Goal: Task Accomplishment & Management: Use online tool/utility

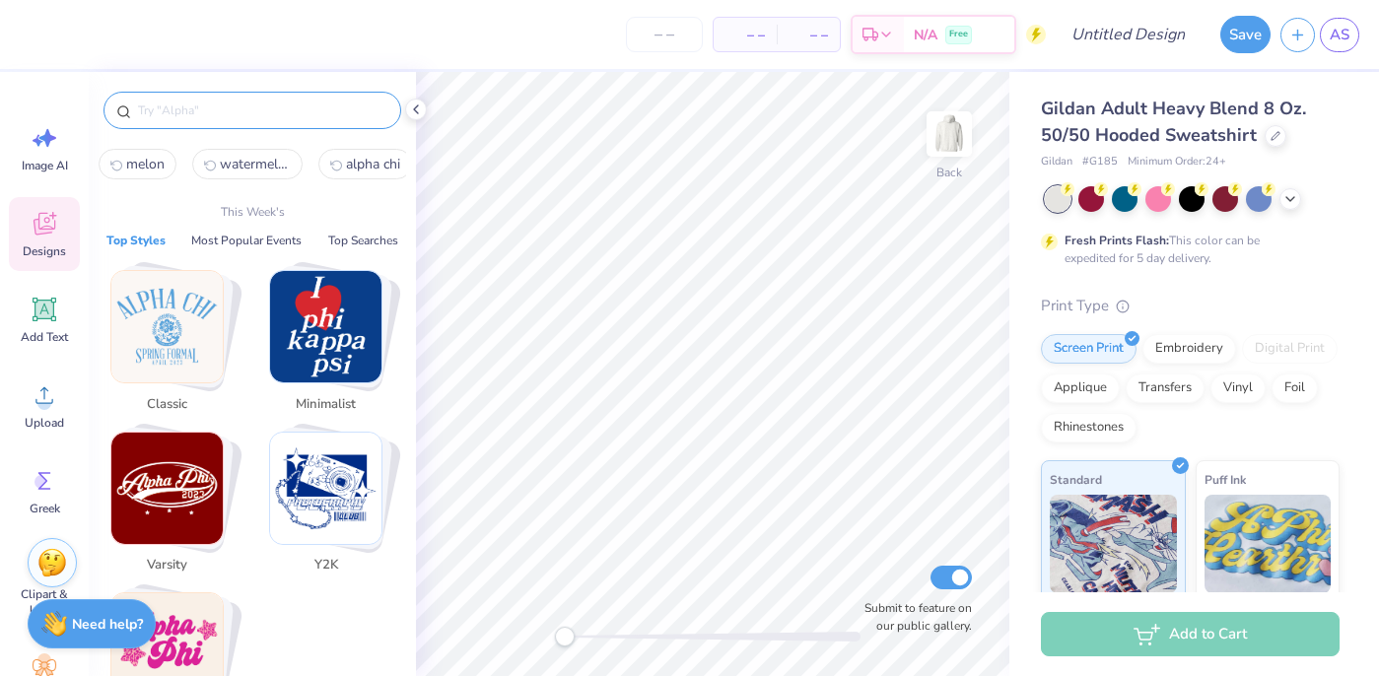
click at [219, 103] on input "text" at bounding box center [262, 111] width 252 height 20
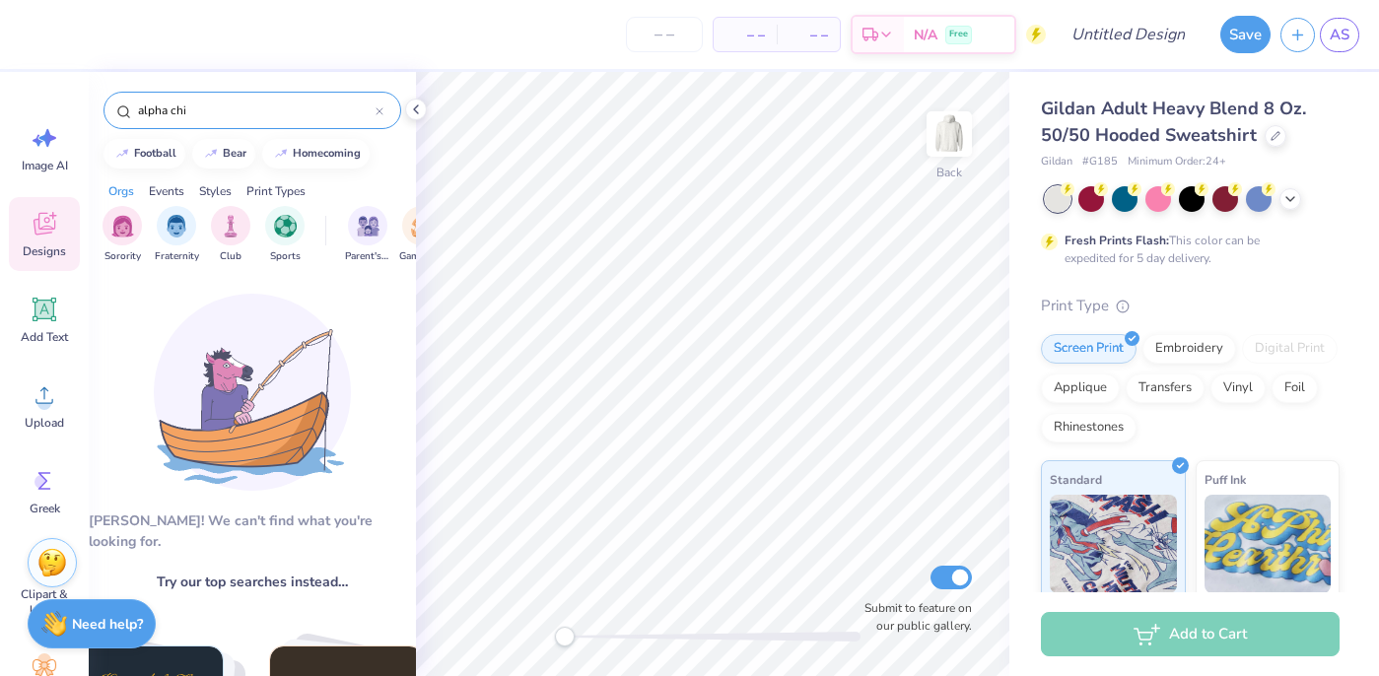
type input "alpha chi"
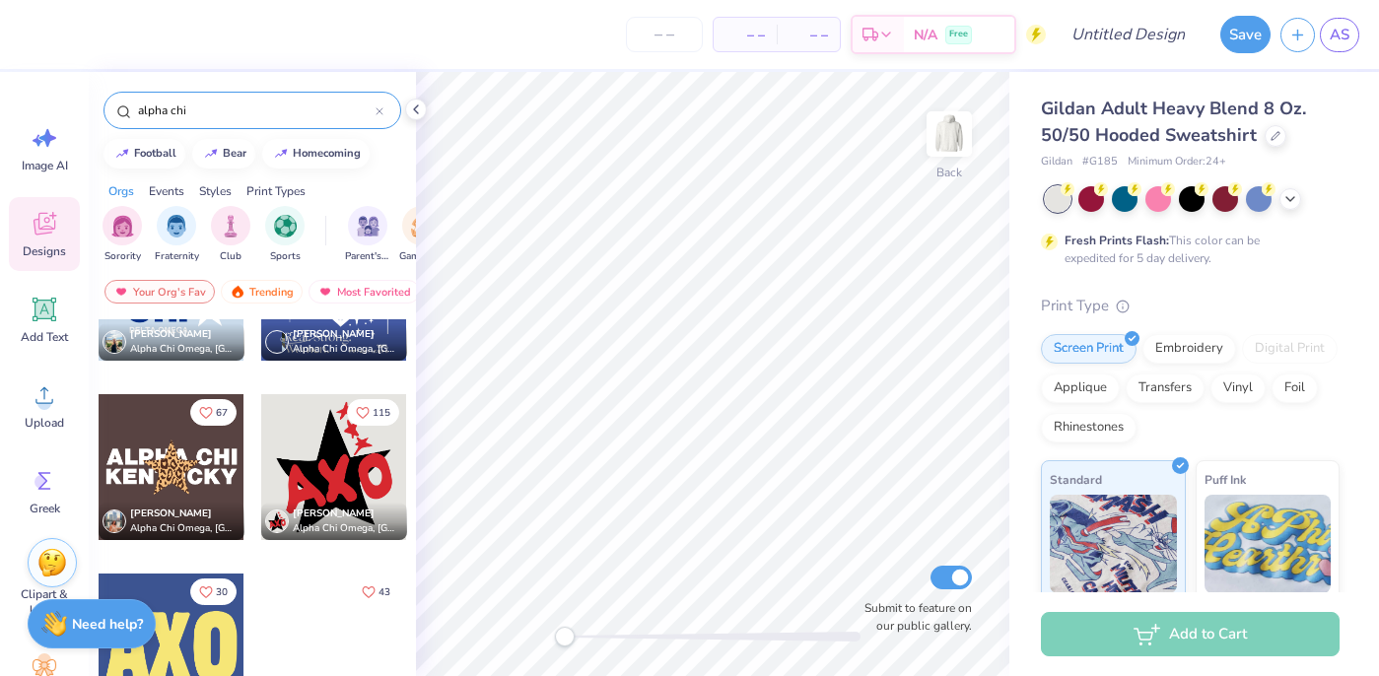
scroll to position [107, 0]
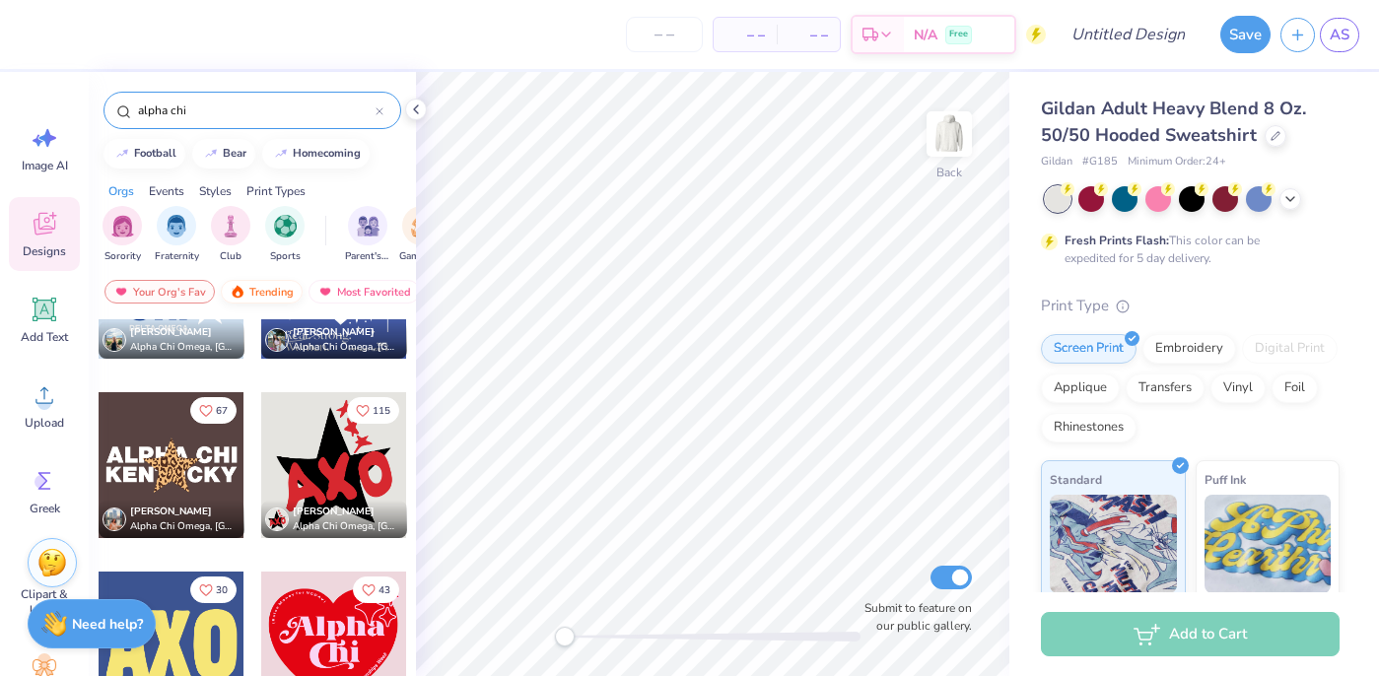
click at [273, 287] on div "Trending" at bounding box center [262, 292] width 82 height 24
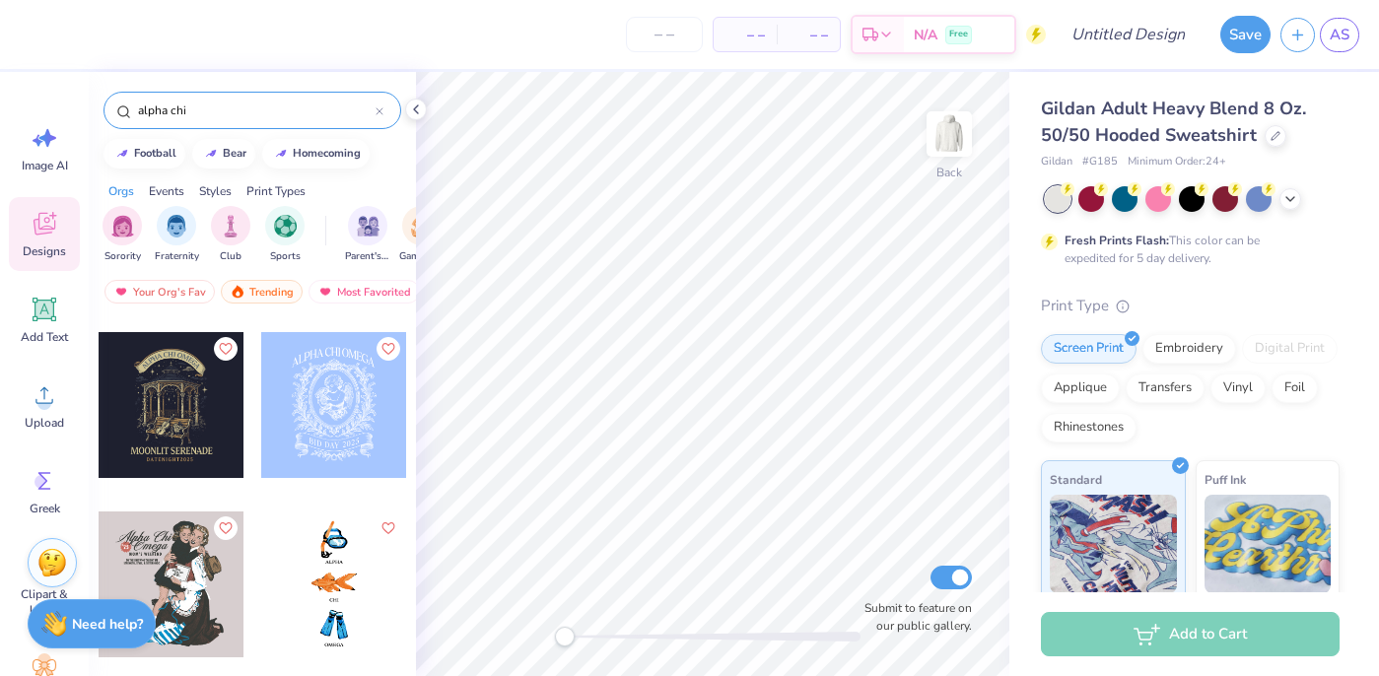
scroll to position [2140, 0]
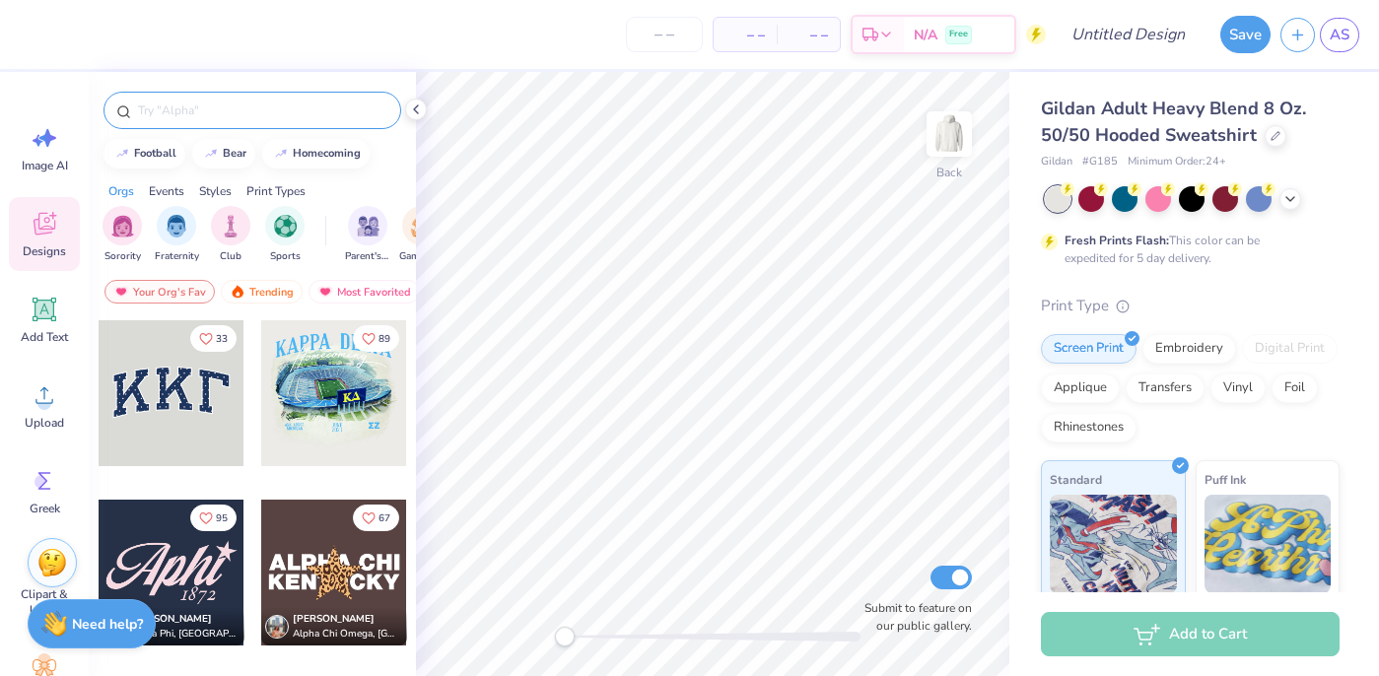
click at [257, 110] on input "text" at bounding box center [262, 111] width 252 height 20
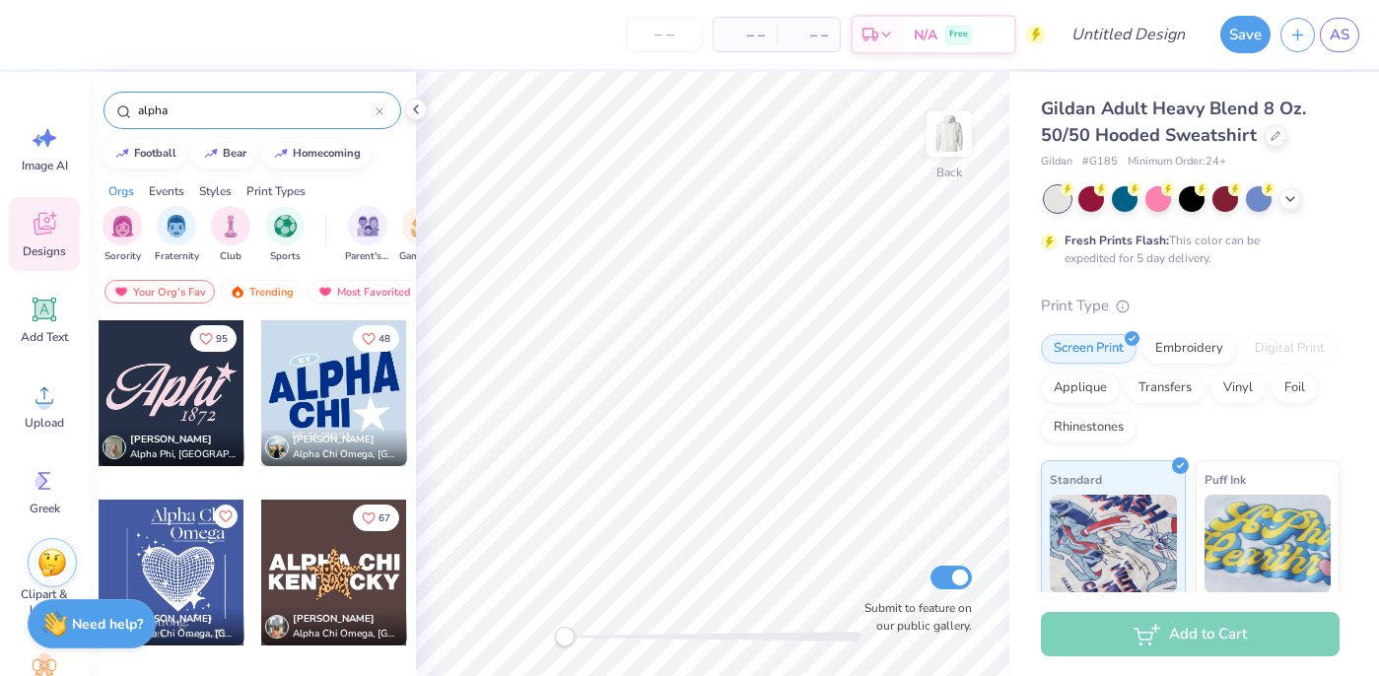
scroll to position [287, 0]
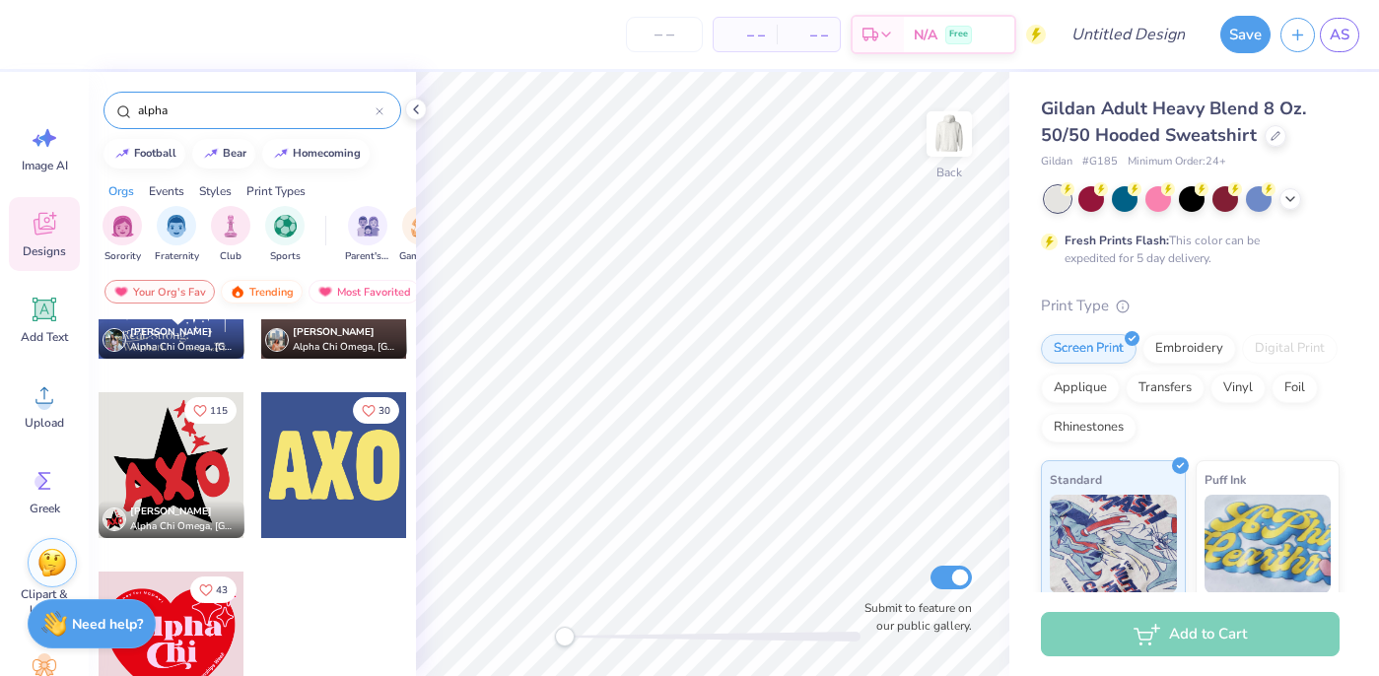
click at [250, 290] on div "Trending" at bounding box center [262, 292] width 82 height 24
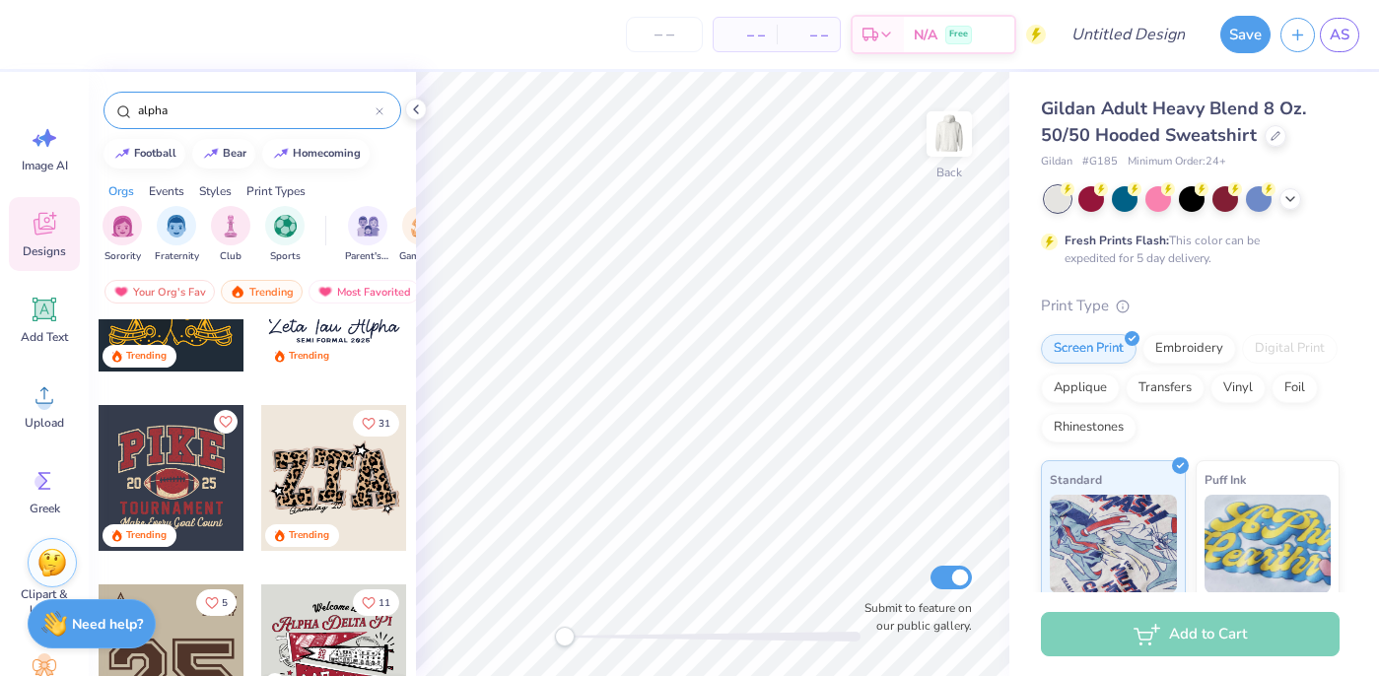
scroll to position [629, 0]
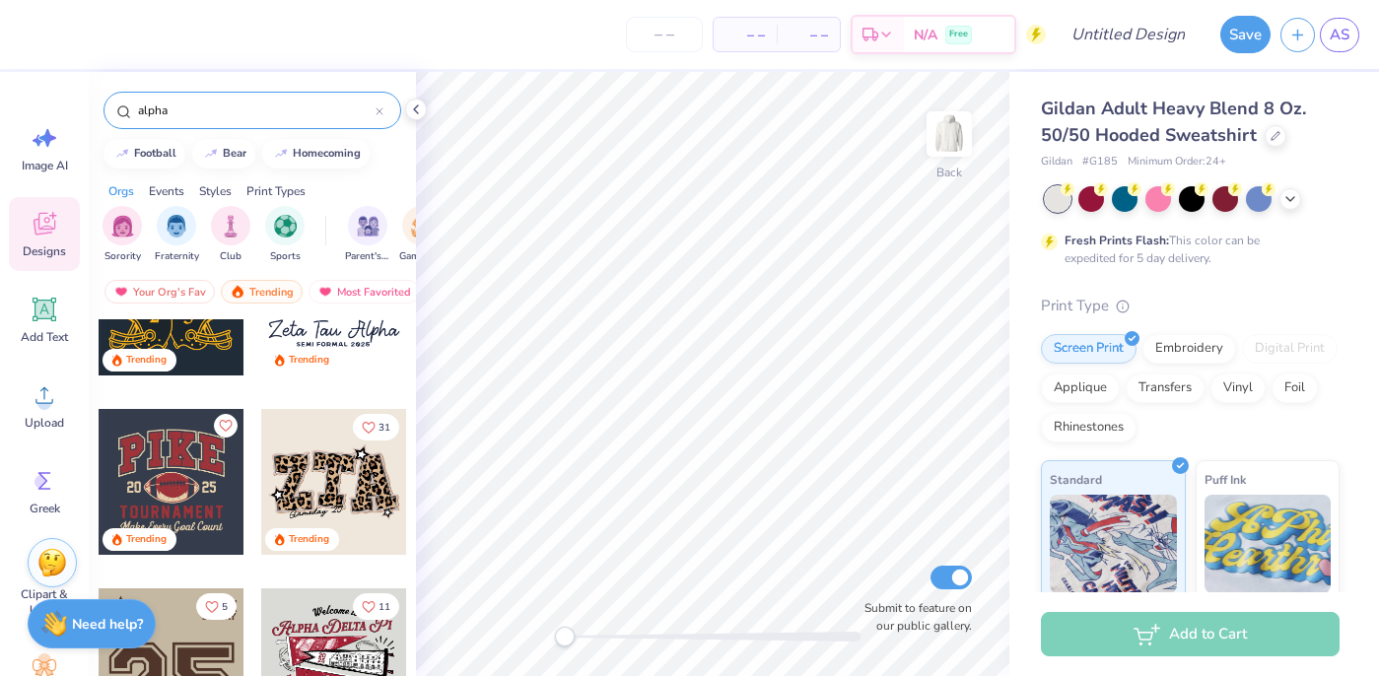
click at [240, 116] on input "alpha" at bounding box center [256, 111] width 240 height 20
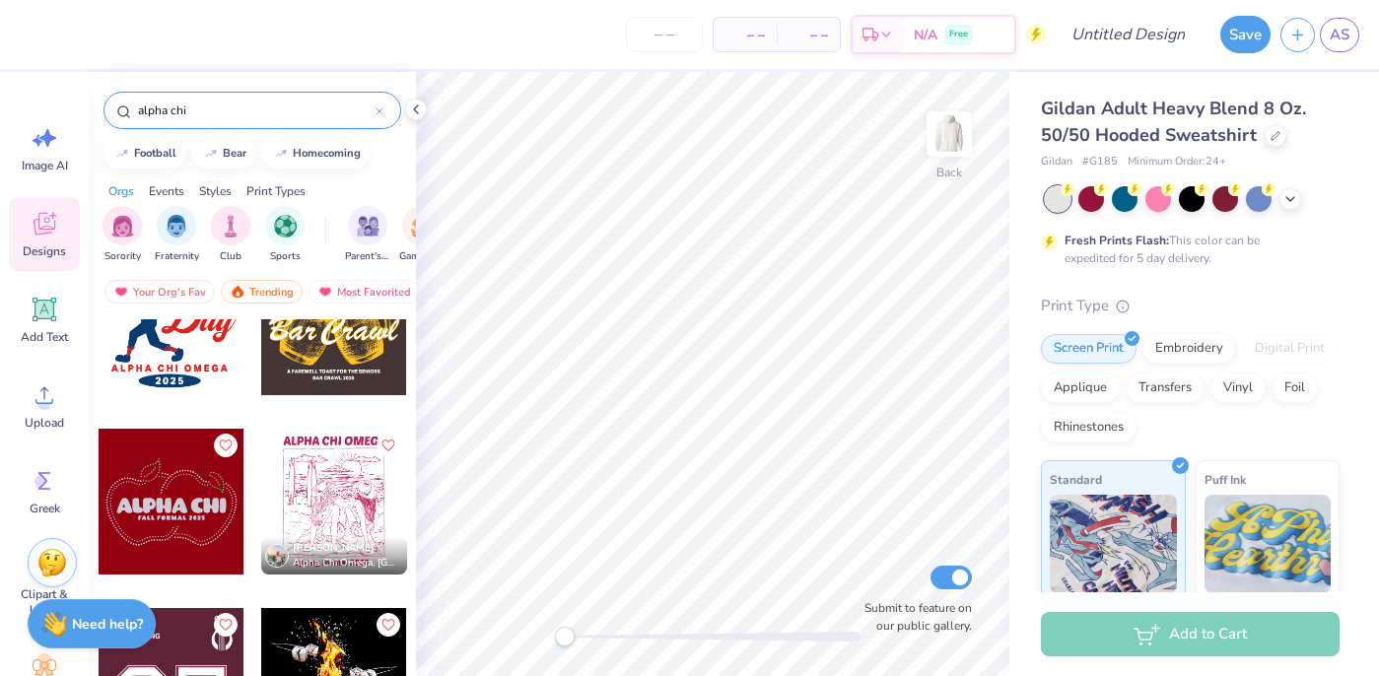
scroll to position [4377, 0]
click at [183, 104] on input "alpha chi" at bounding box center [256, 111] width 240 height 20
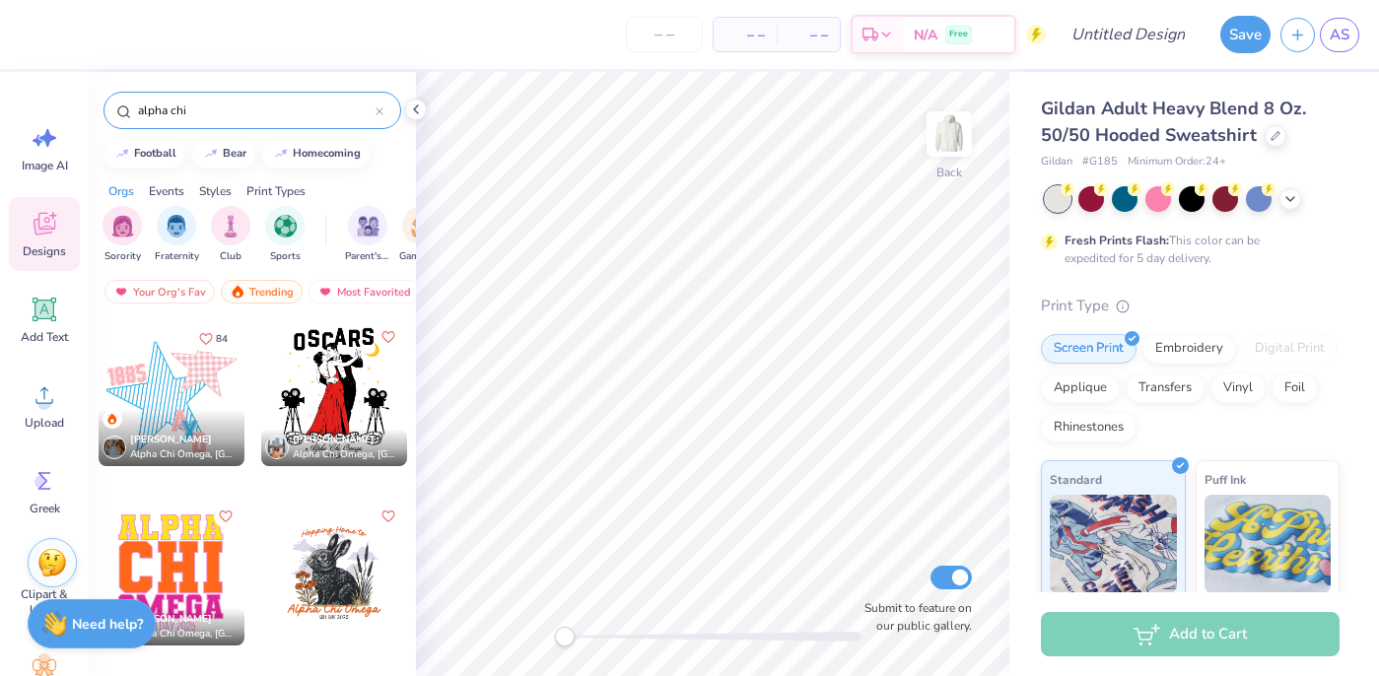
click at [183, 104] on input "alpha chi" at bounding box center [256, 111] width 240 height 20
type input "axo"
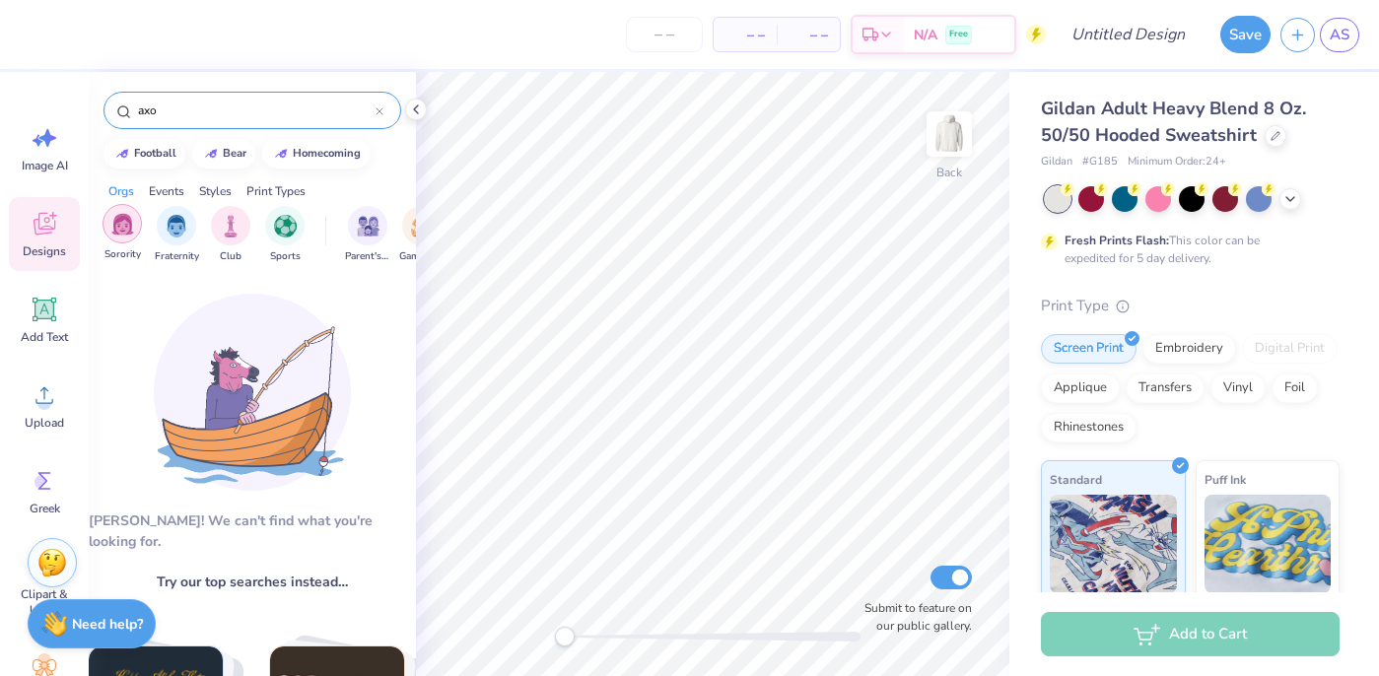
click at [125, 227] on img "filter for Sorority" at bounding box center [122, 224] width 23 height 23
click at [138, 209] on icon "filter for Sorority" at bounding box center [138, 210] width 6 height 6
click at [182, 95] on div "axo" at bounding box center [253, 110] width 298 height 37
click at [171, 117] on input "axo" at bounding box center [256, 111] width 240 height 20
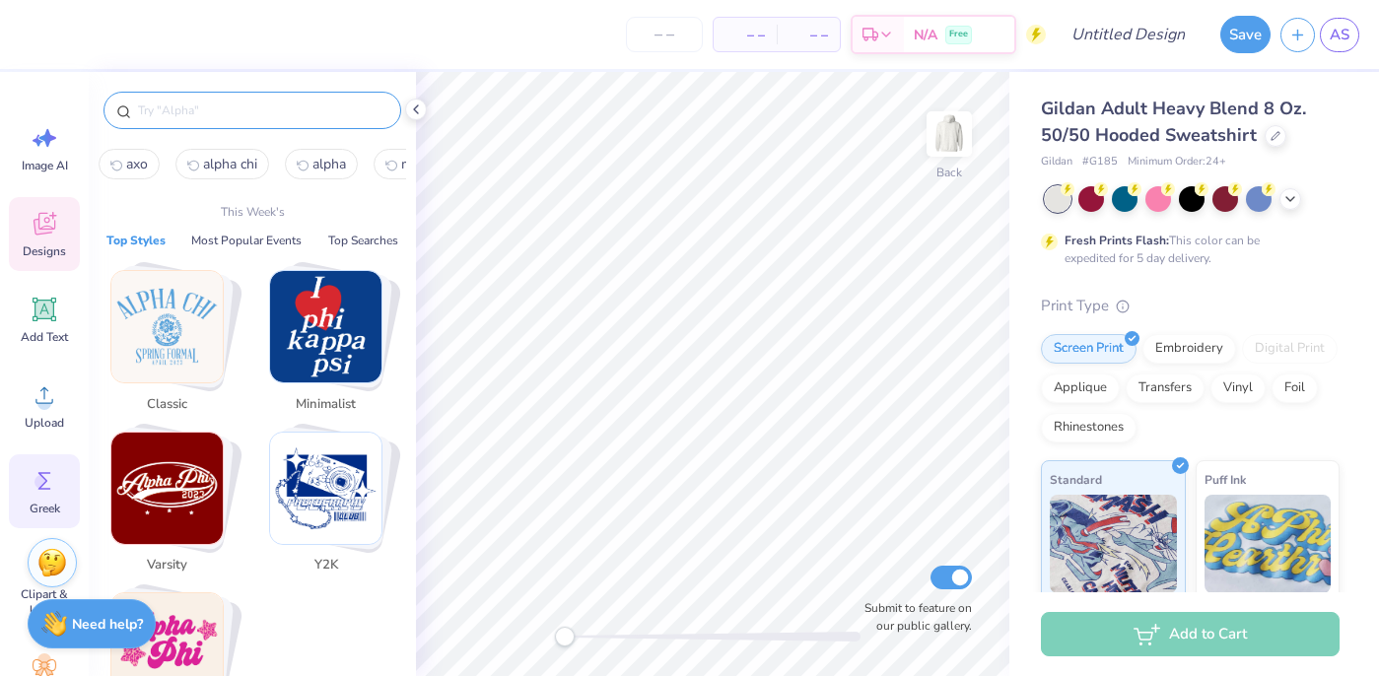
click at [36, 475] on icon at bounding box center [45, 481] width 30 height 30
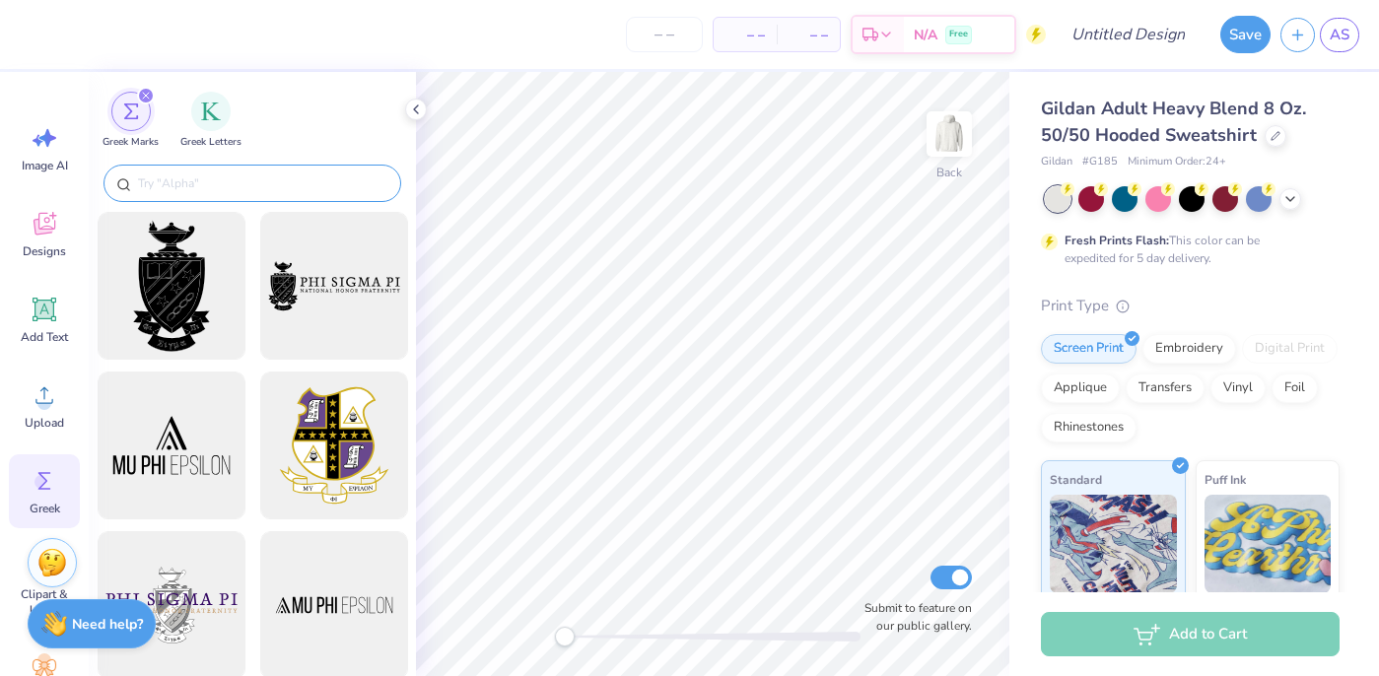
click at [234, 181] on input "text" at bounding box center [262, 183] width 252 height 20
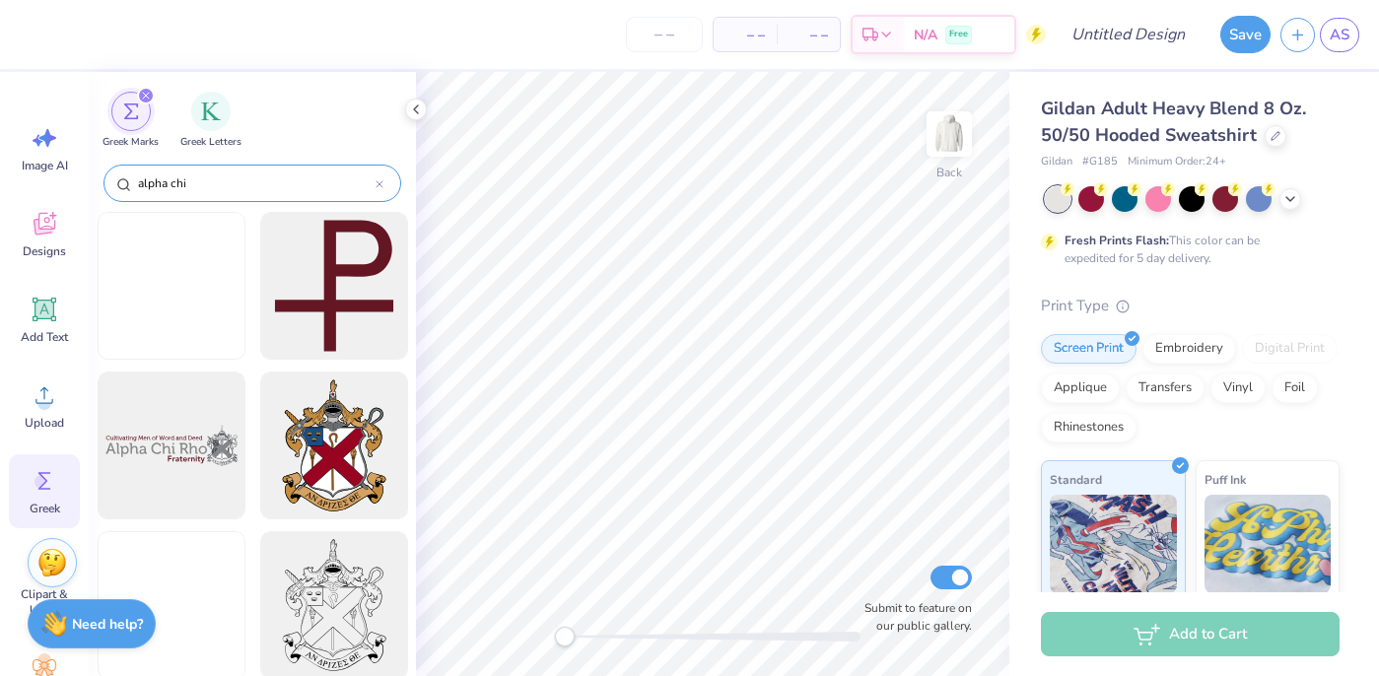
type input "alpha chi"
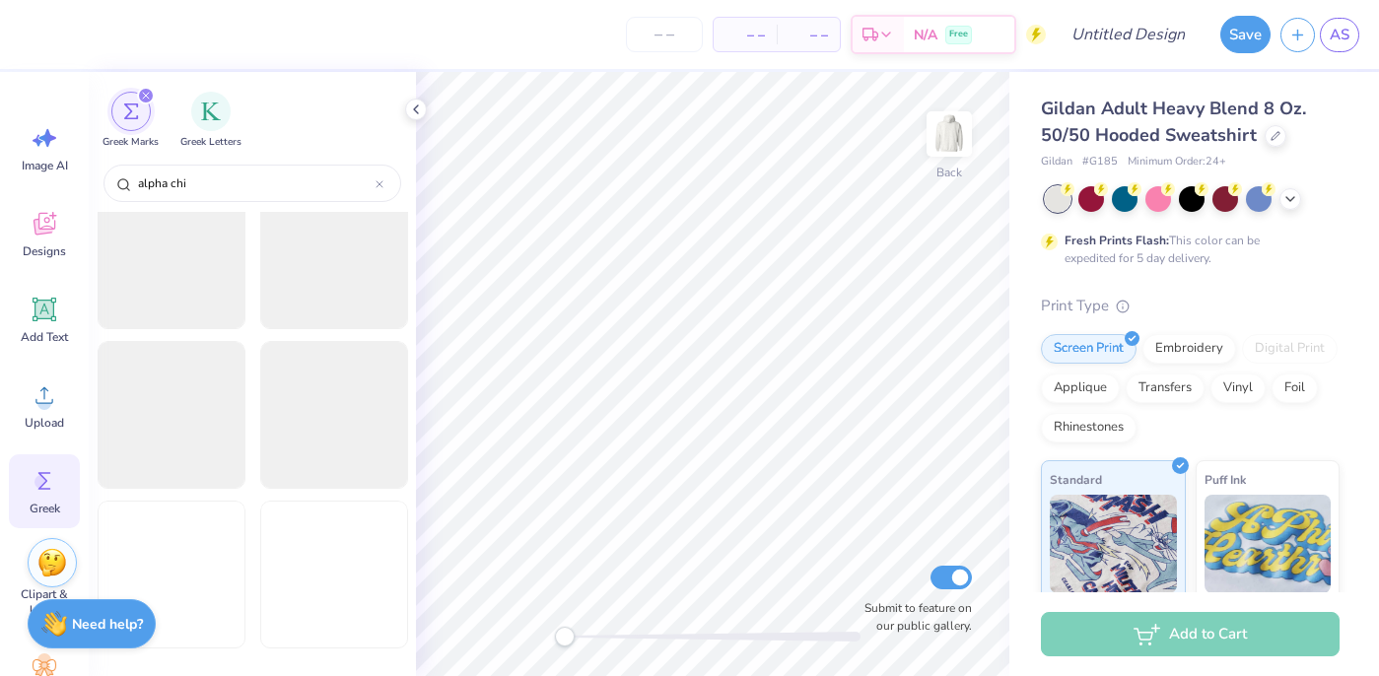
scroll to position [3066, 0]
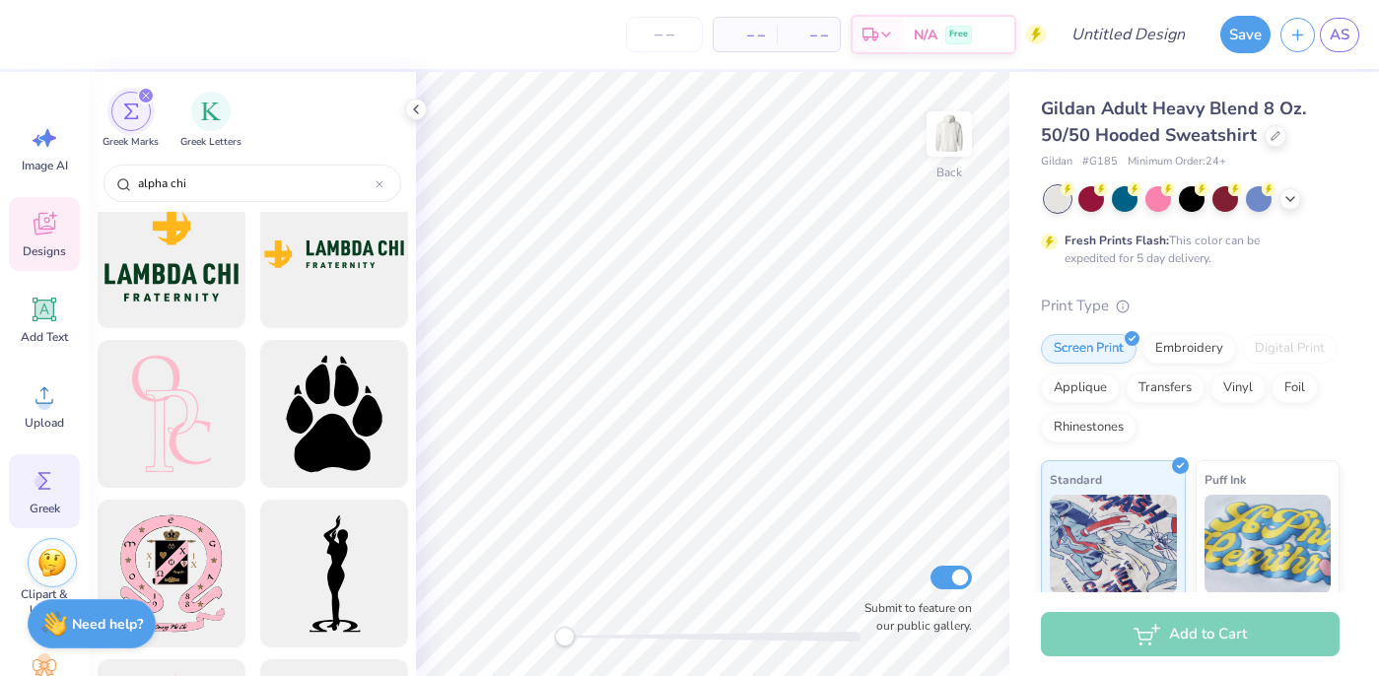
click at [30, 246] on span "Designs" at bounding box center [44, 251] width 43 height 16
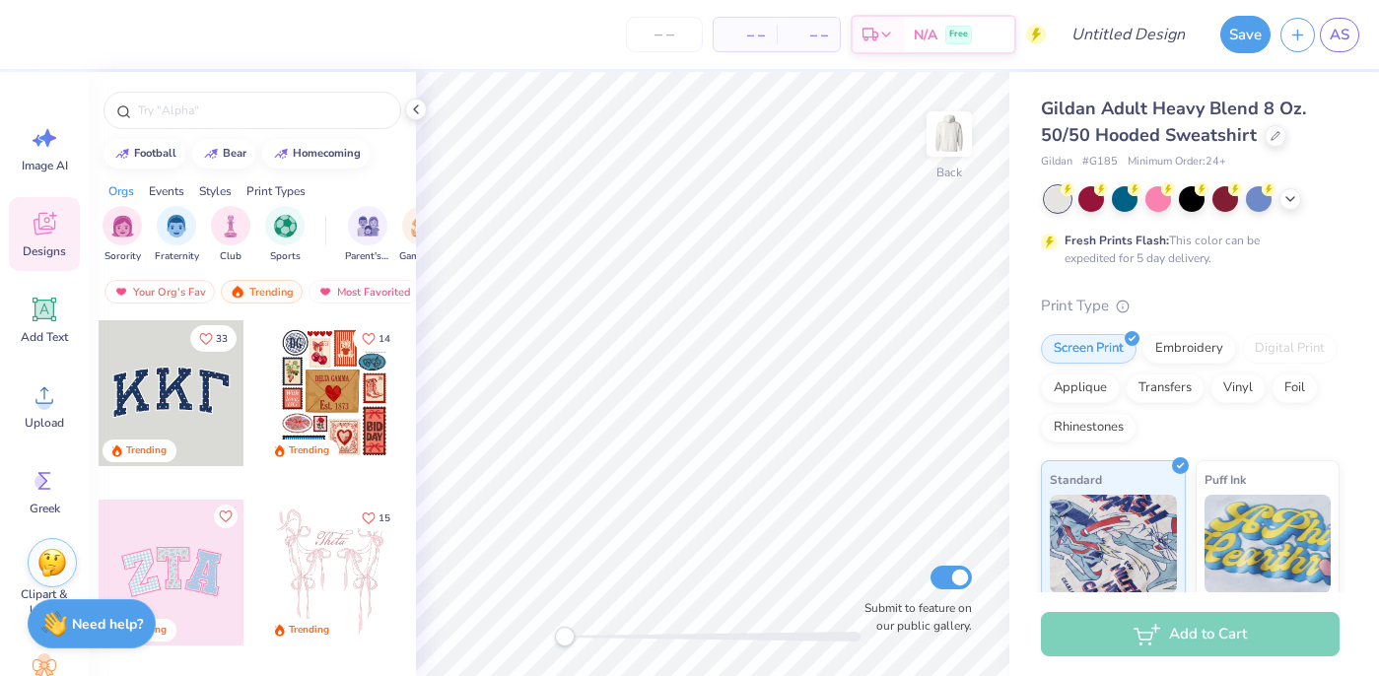
click at [184, 411] on div at bounding box center [172, 393] width 146 height 146
click at [213, 107] on input "text" at bounding box center [262, 111] width 252 height 20
click at [223, 99] on div at bounding box center [253, 110] width 298 height 37
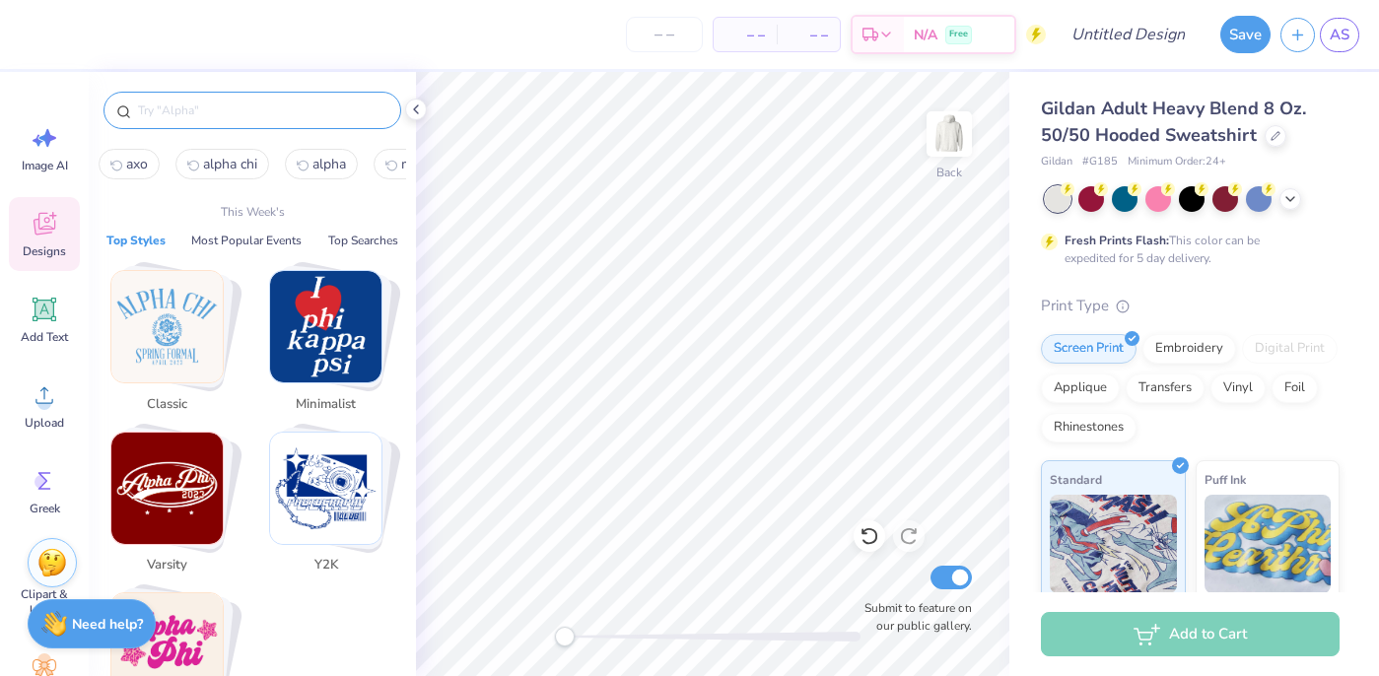
click at [167, 104] on input "text" at bounding box center [262, 111] width 252 height 20
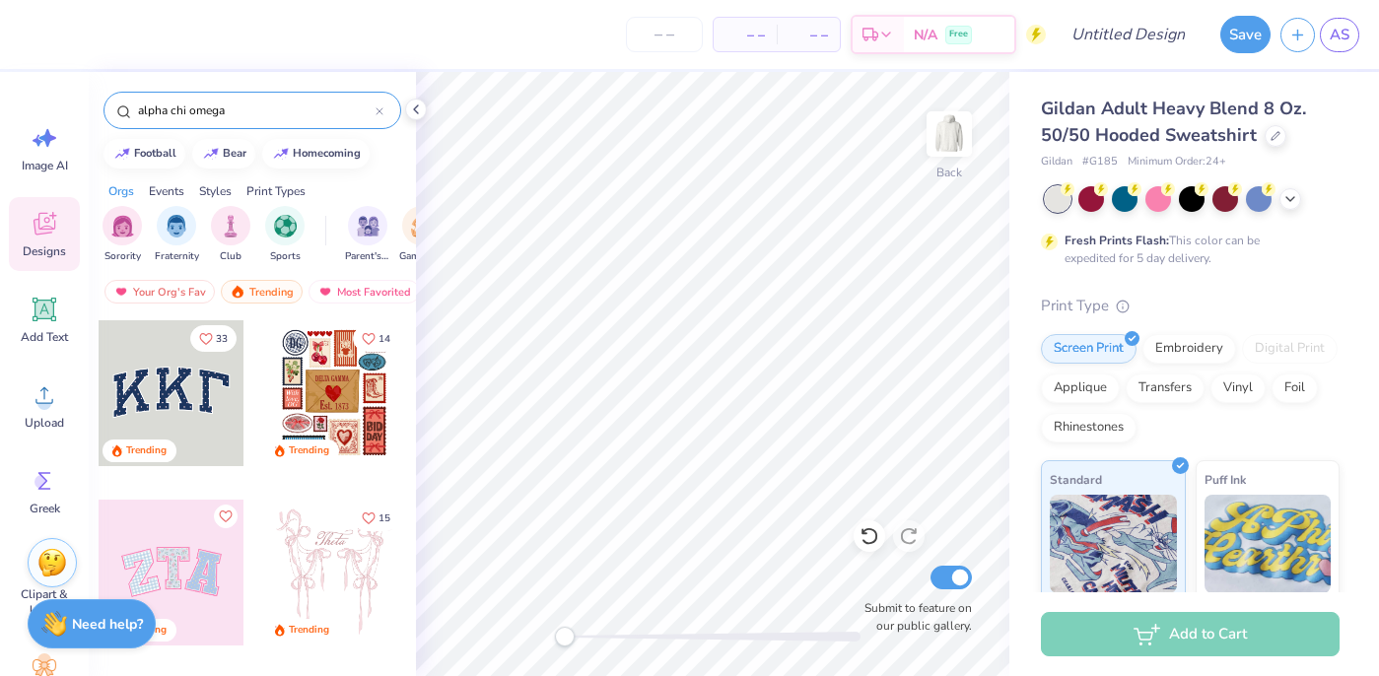
type input "alpha chi omega"
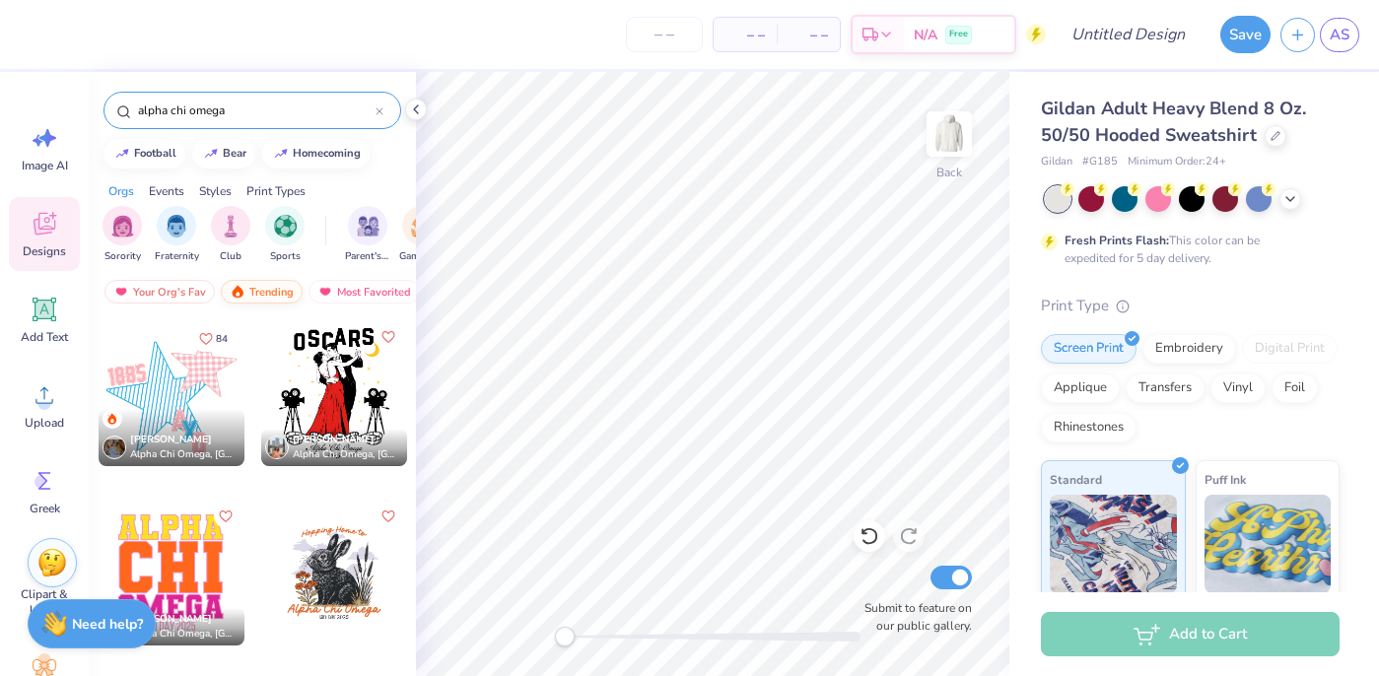
click at [263, 292] on div "Trending" at bounding box center [262, 292] width 82 height 24
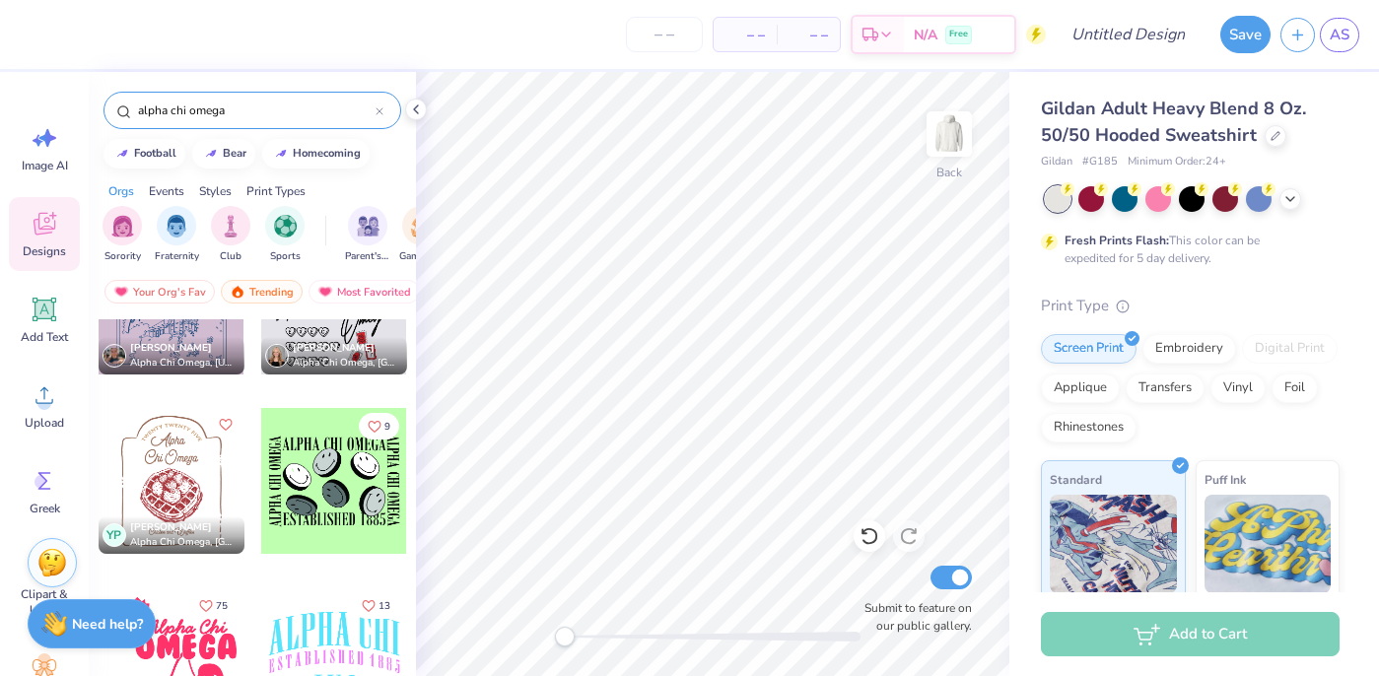
scroll to position [9796, 0]
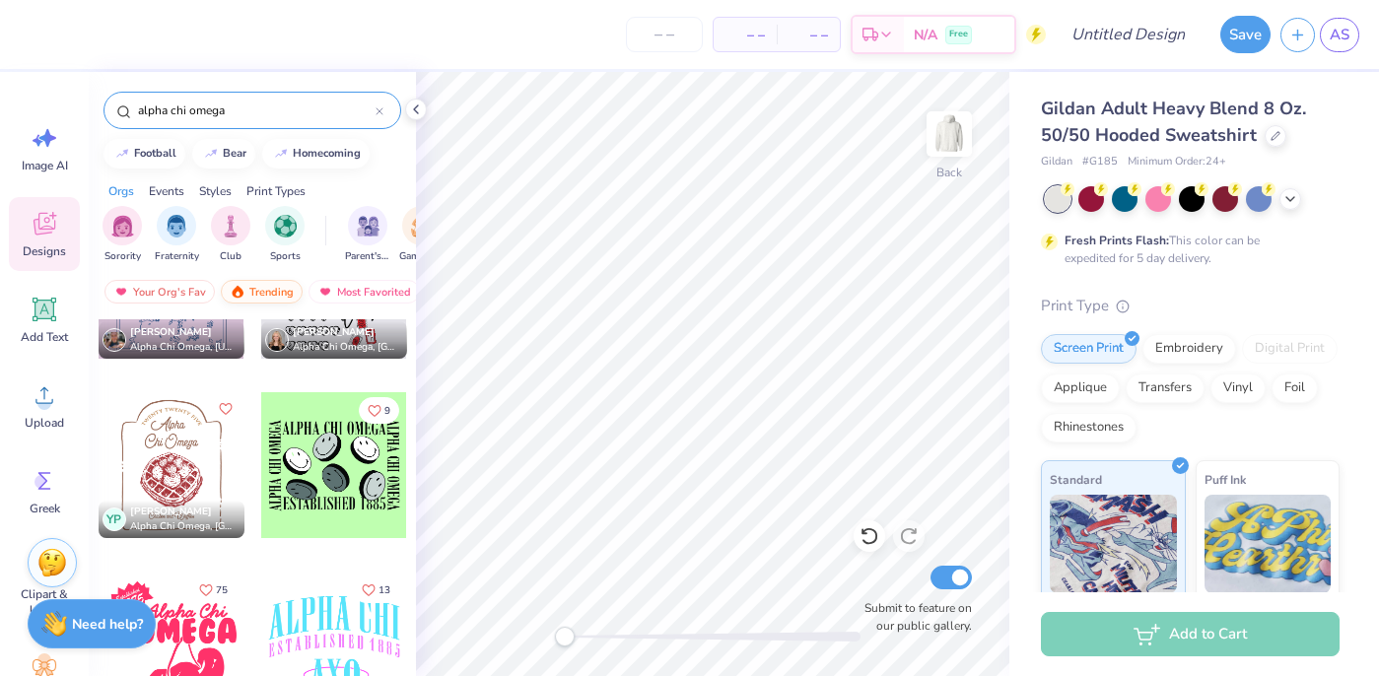
click at [276, 289] on div "Trending" at bounding box center [262, 292] width 82 height 24
click at [348, 288] on div "Most Favorited" at bounding box center [364, 292] width 111 height 24
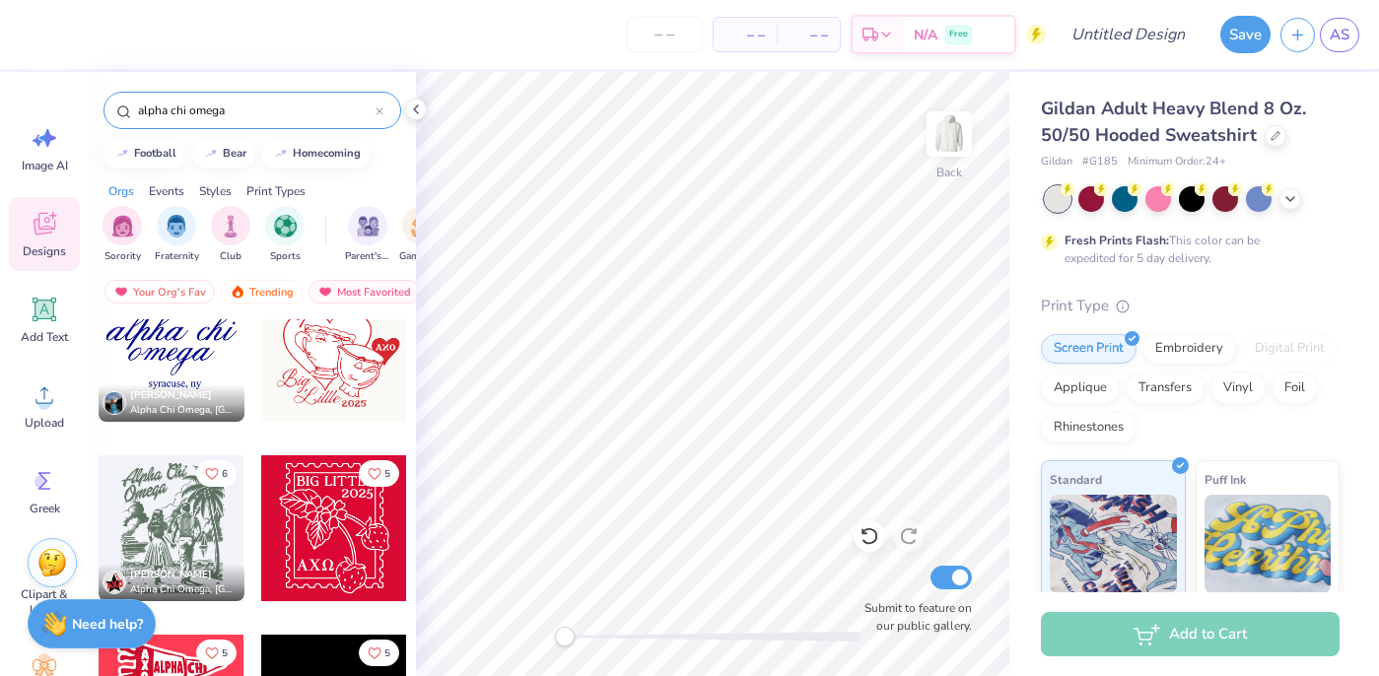
scroll to position [1657, 0]
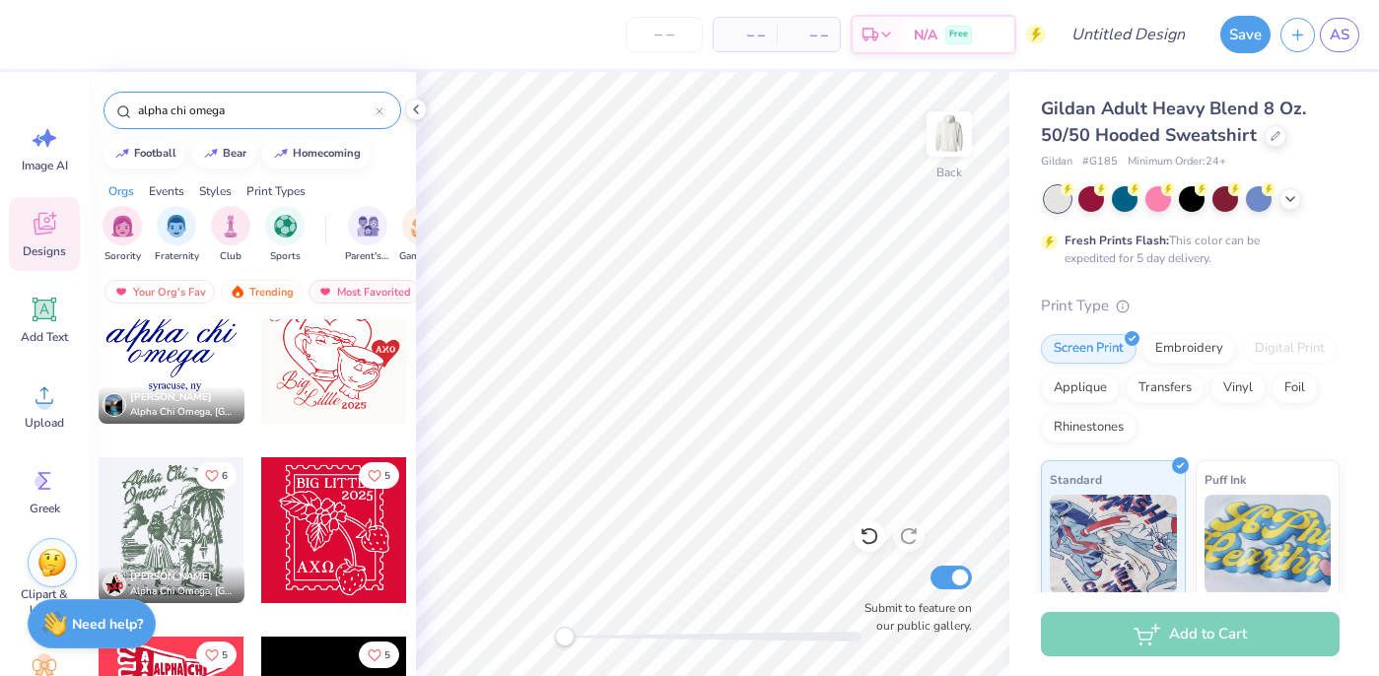
click at [176, 352] on div at bounding box center [172, 351] width 146 height 146
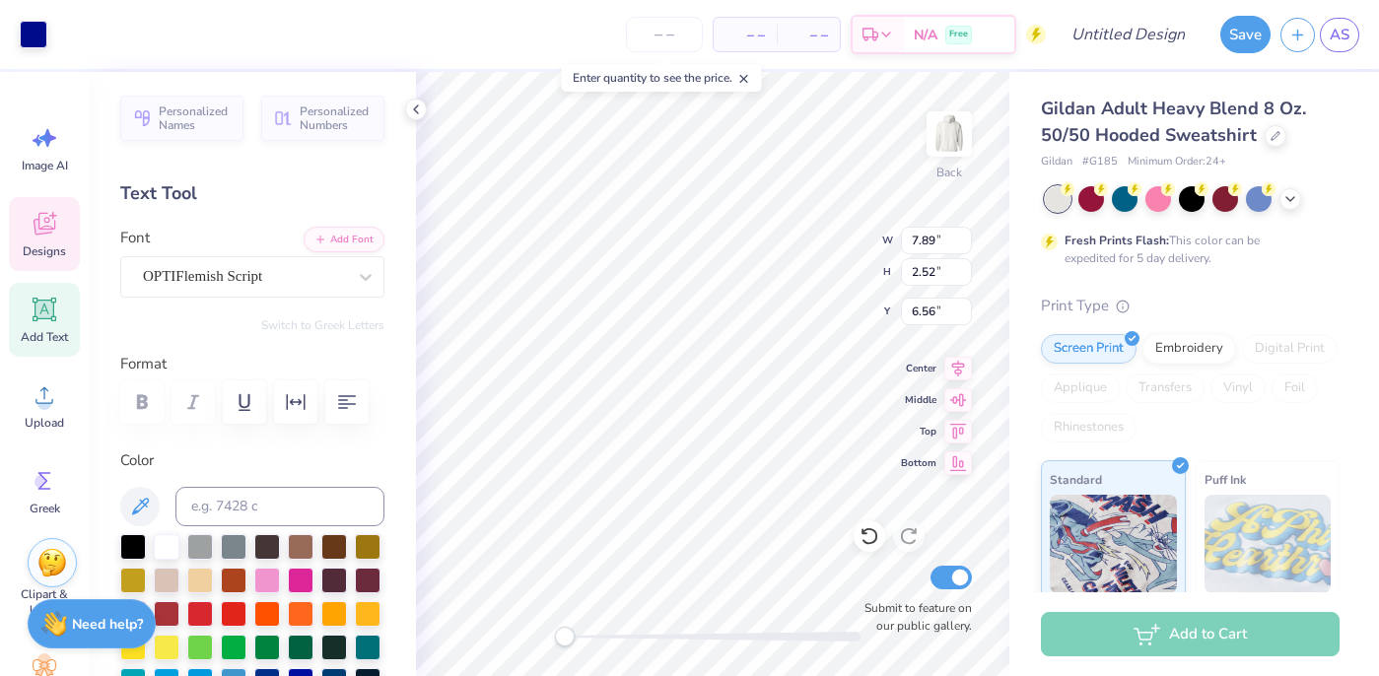
type input "7.89"
type input "2.52"
type input "6.56"
type textarea "r"
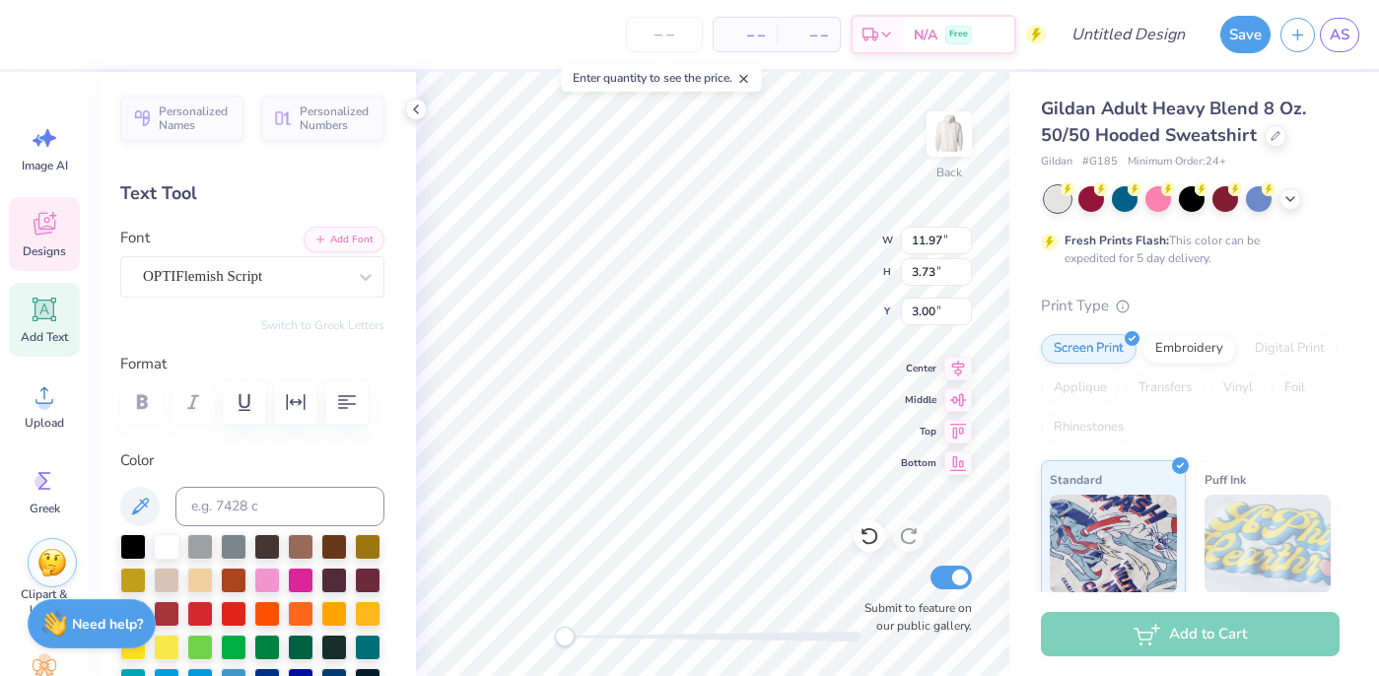
type textarea "real. strong. women"
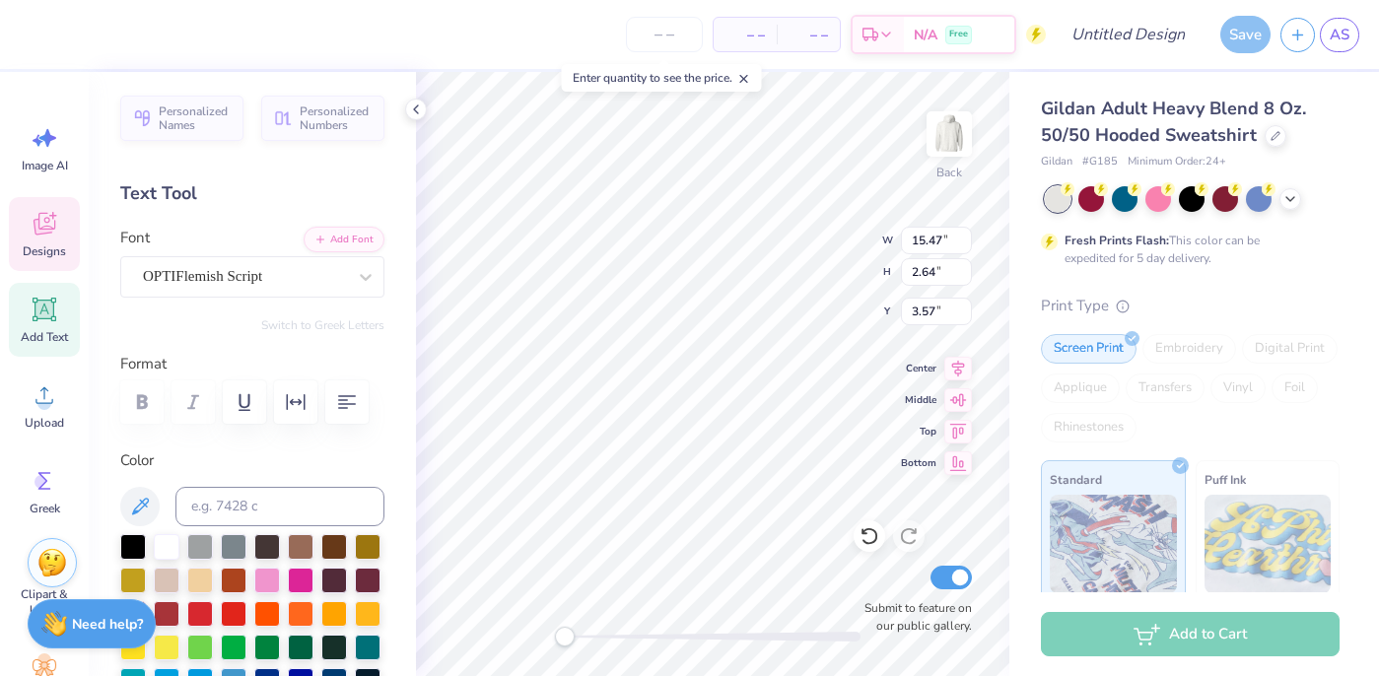
scroll to position [0, 7]
type textarea "real. strong. women."
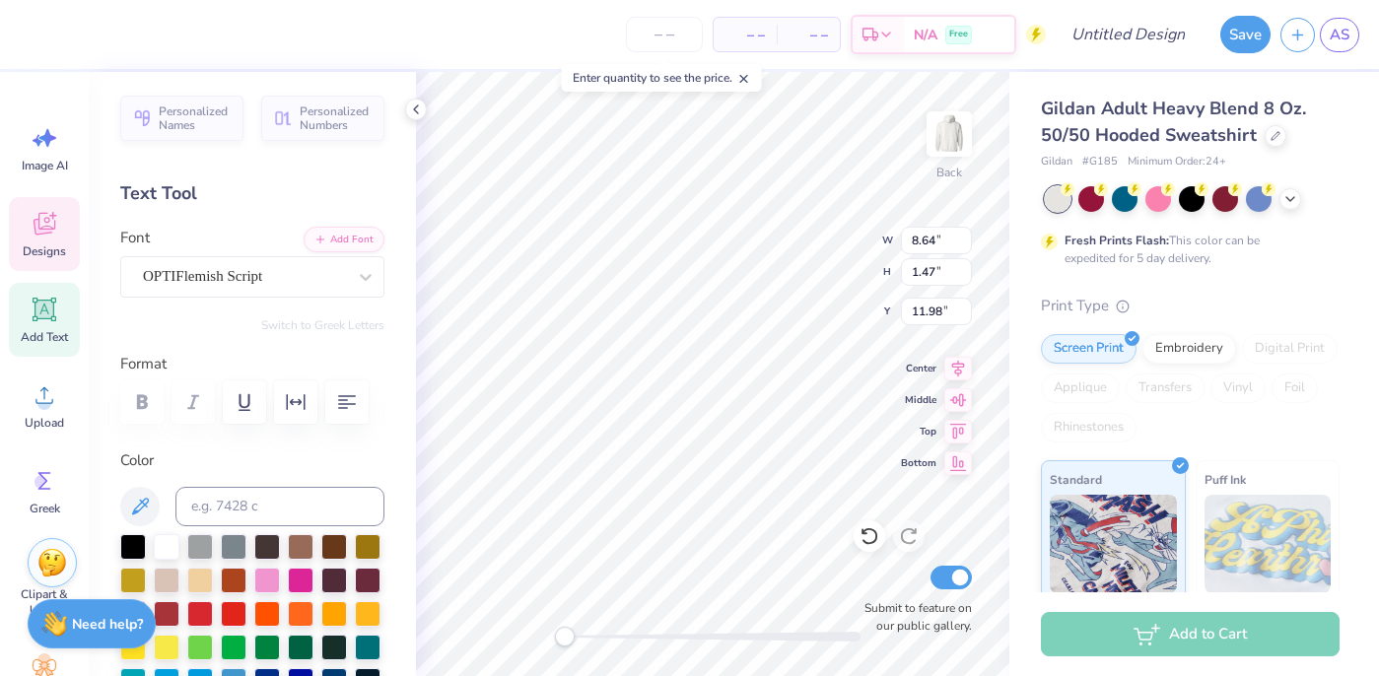
scroll to position [0, 0]
type textarea "real. strong. women.."
type textarea "real. strong. women."
click at [793, 269] on div "Back W 8.92 8.92 " H 1.47 1.47 " Y 11.98 11.98 " Center Middle Top Bottom Submi…" at bounding box center [712, 374] width 593 height 604
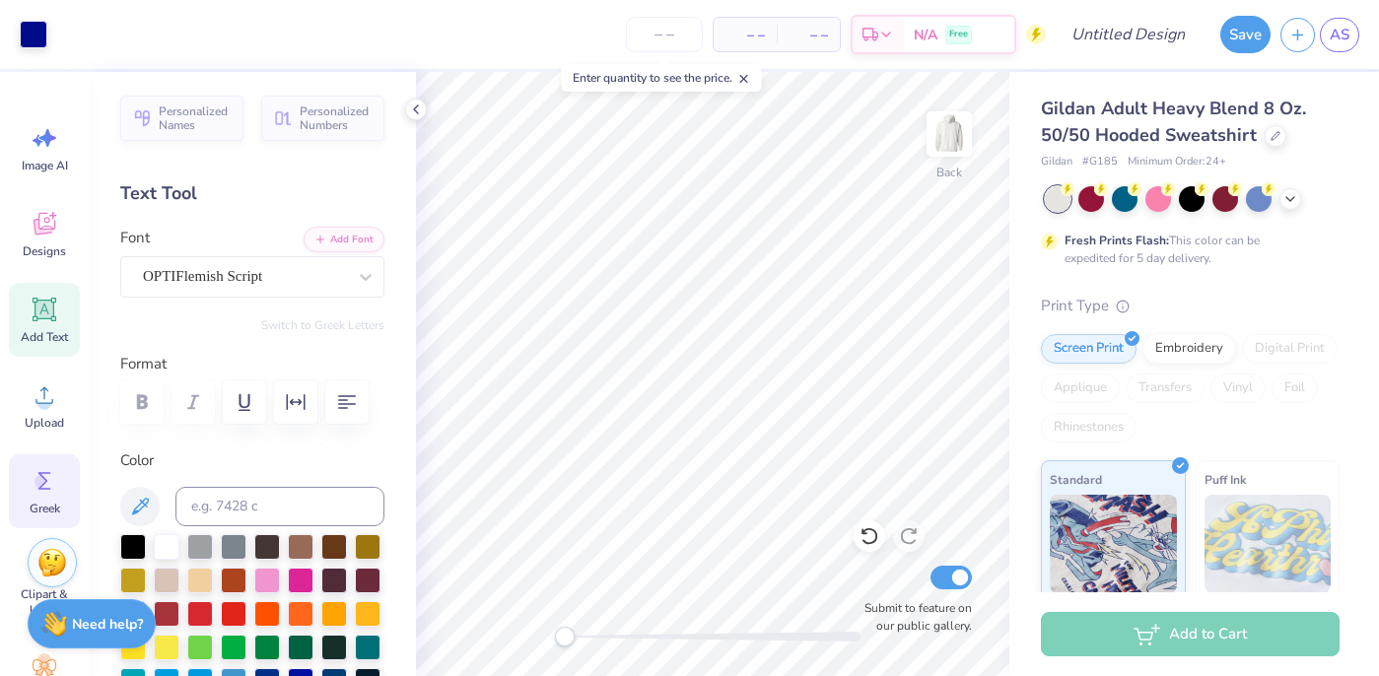
scroll to position [79, 0]
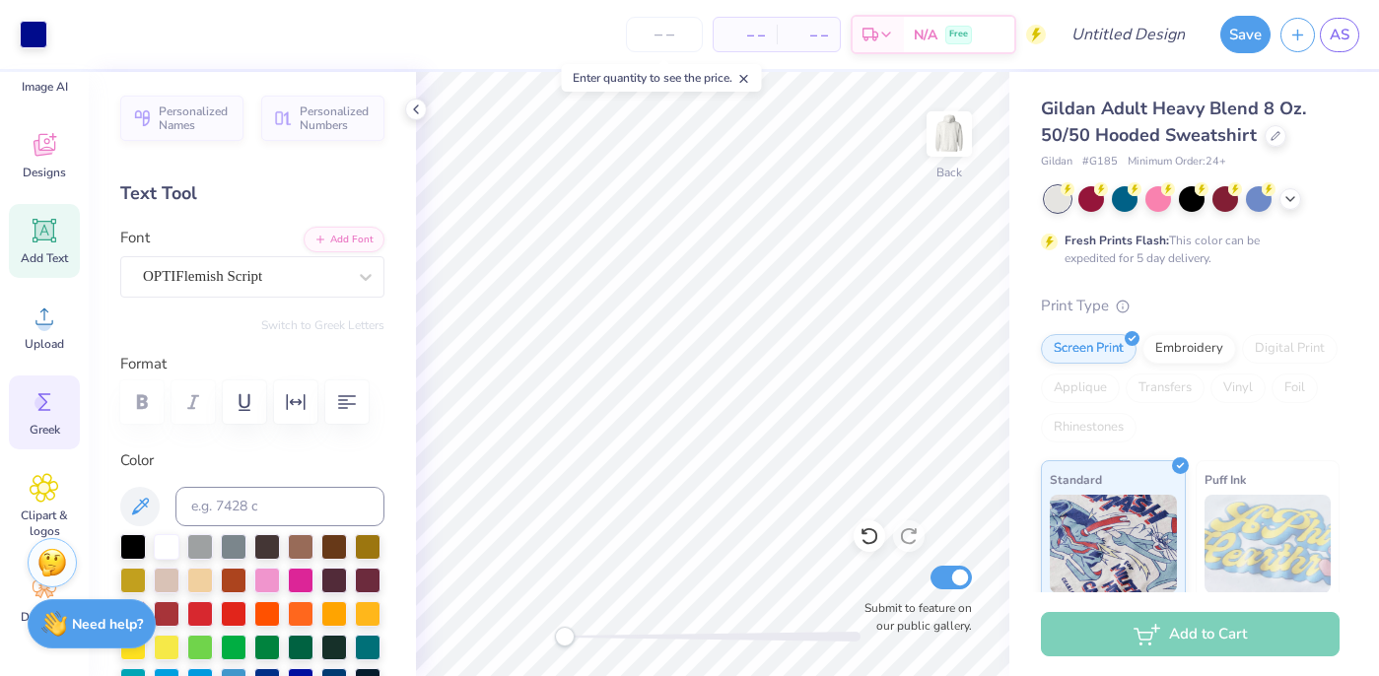
click at [38, 397] on circle at bounding box center [42, 403] width 14 height 14
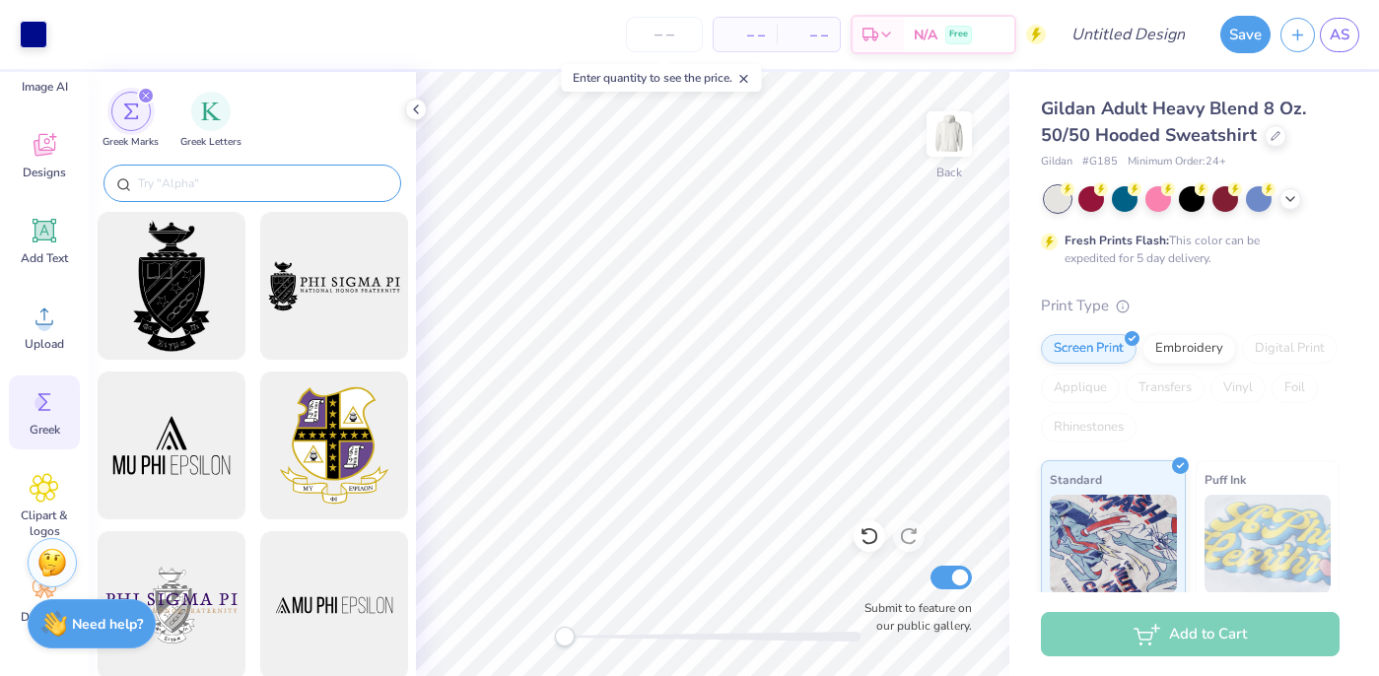
click at [225, 168] on div at bounding box center [253, 183] width 298 height 37
click at [215, 179] on input "text" at bounding box center [262, 183] width 252 height 20
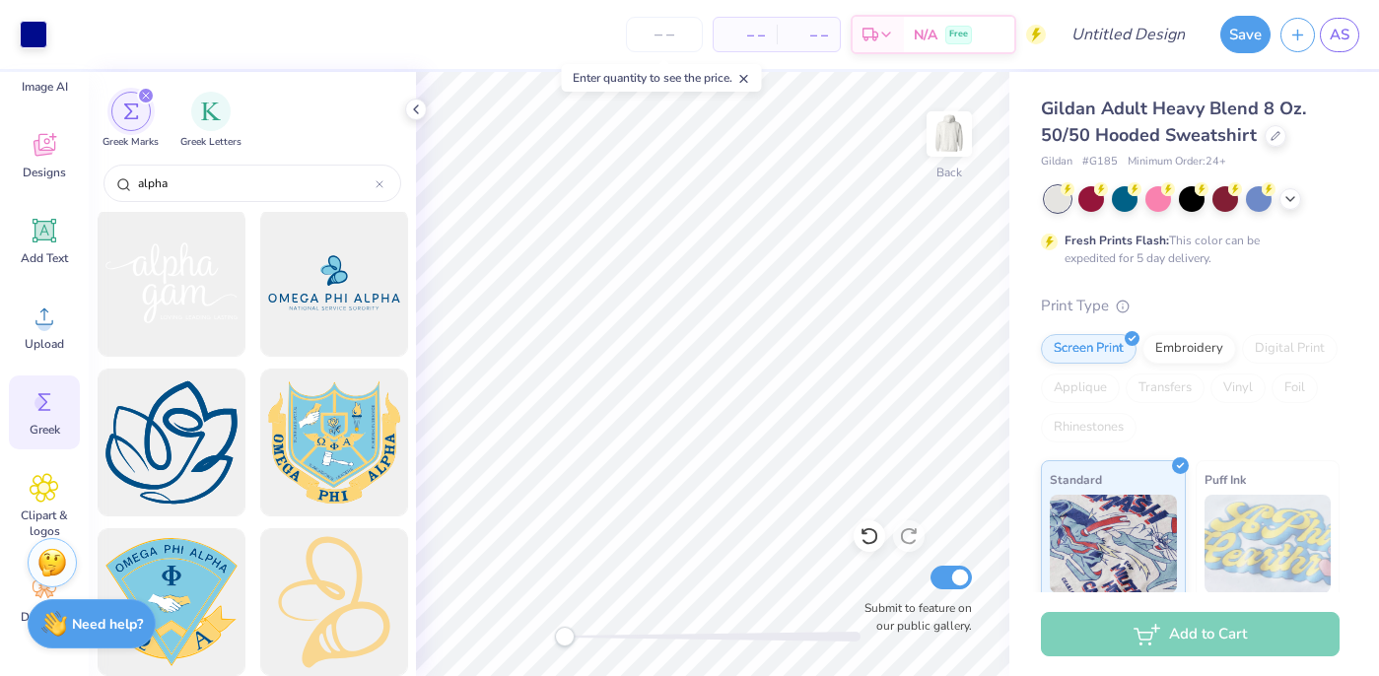
scroll to position [0, 0]
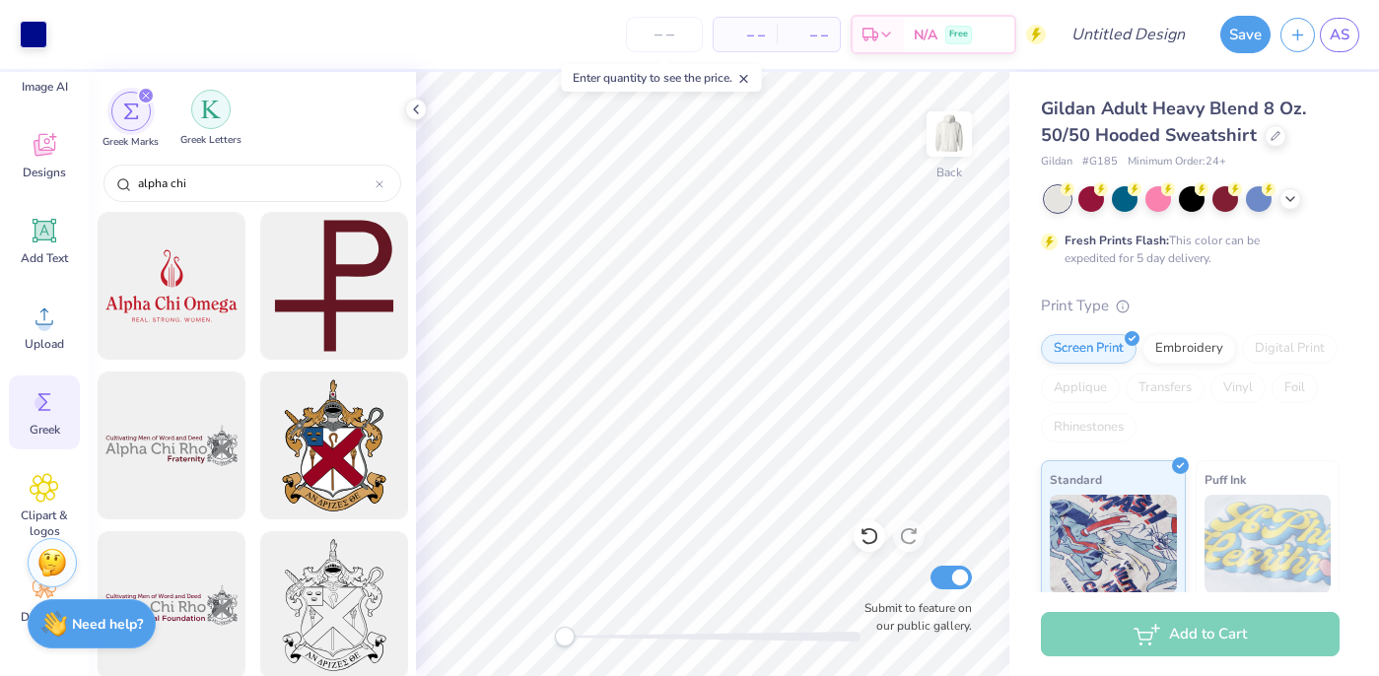
type input "alpha chi"
click at [209, 121] on div "filter for Greek Letters" at bounding box center [210, 109] width 39 height 39
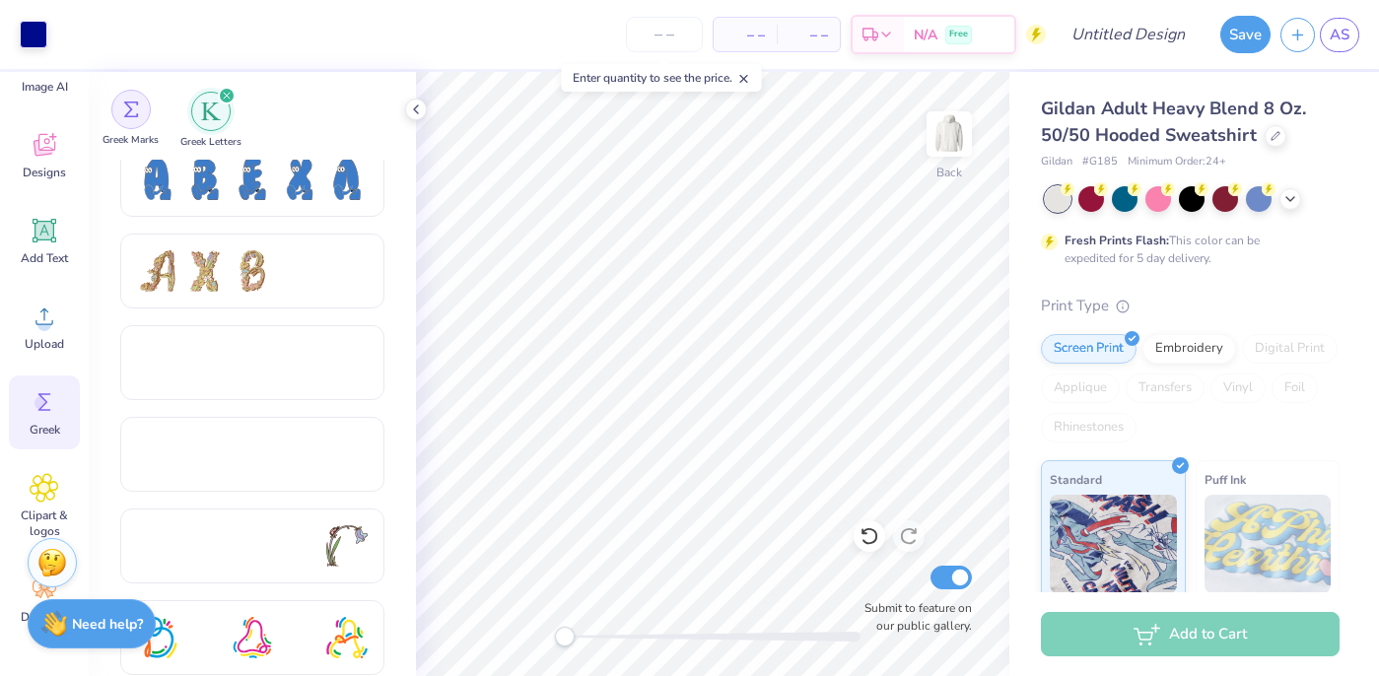
scroll to position [620, 0]
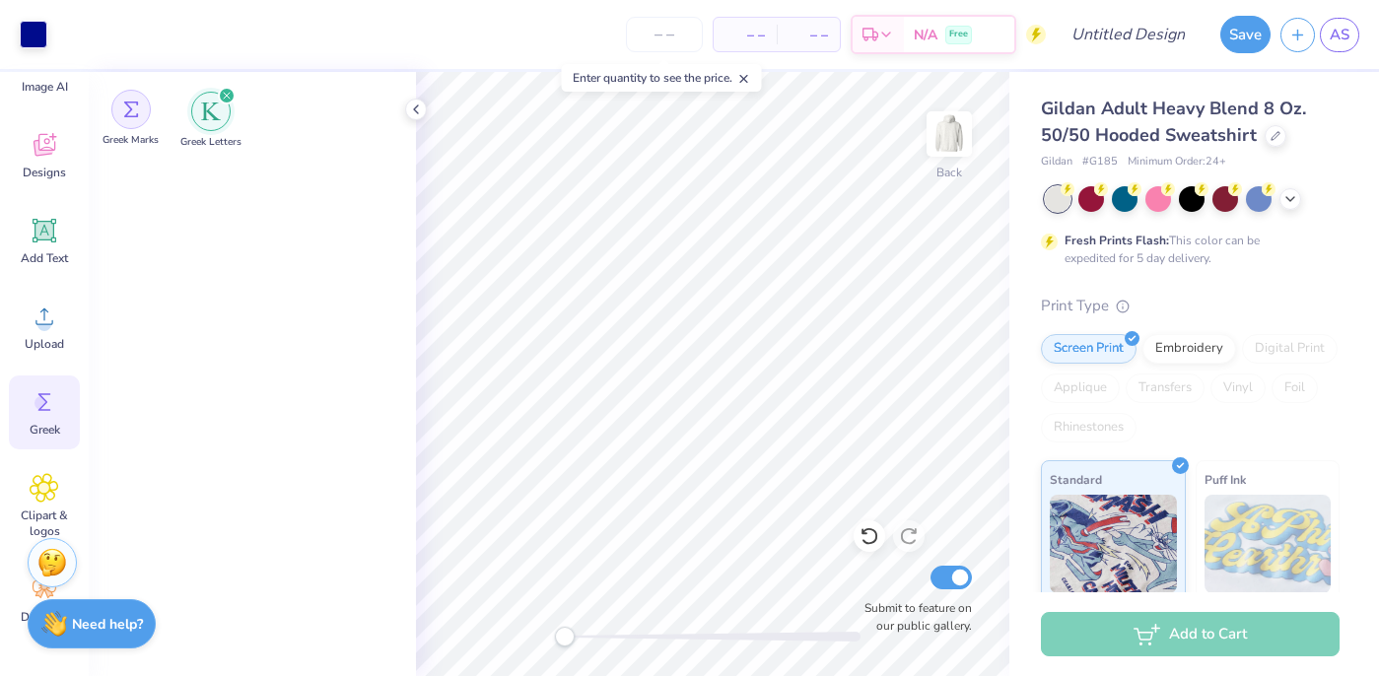
click at [135, 120] on div "filter for Greek Marks" at bounding box center [130, 109] width 39 height 39
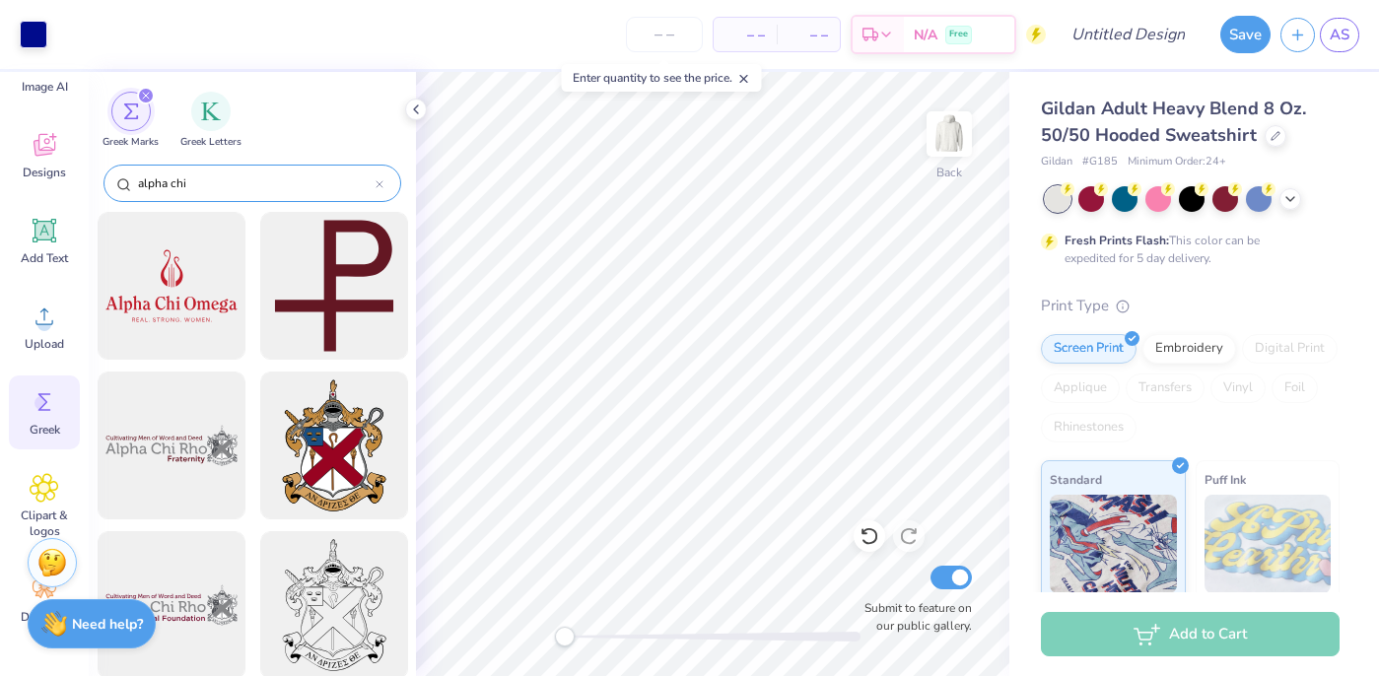
click at [233, 194] on div "alpha chi" at bounding box center [253, 183] width 298 height 37
click at [228, 180] on input "alpha chi" at bounding box center [256, 183] width 240 height 20
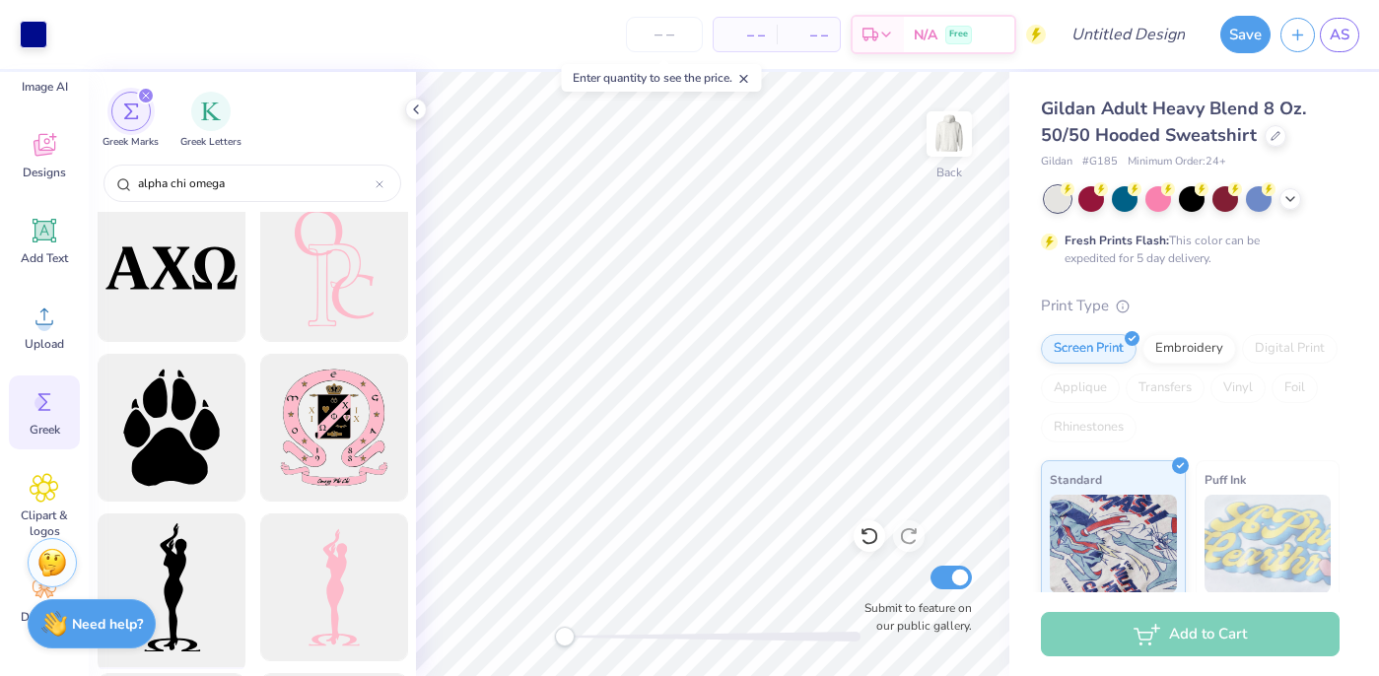
scroll to position [1457, 0]
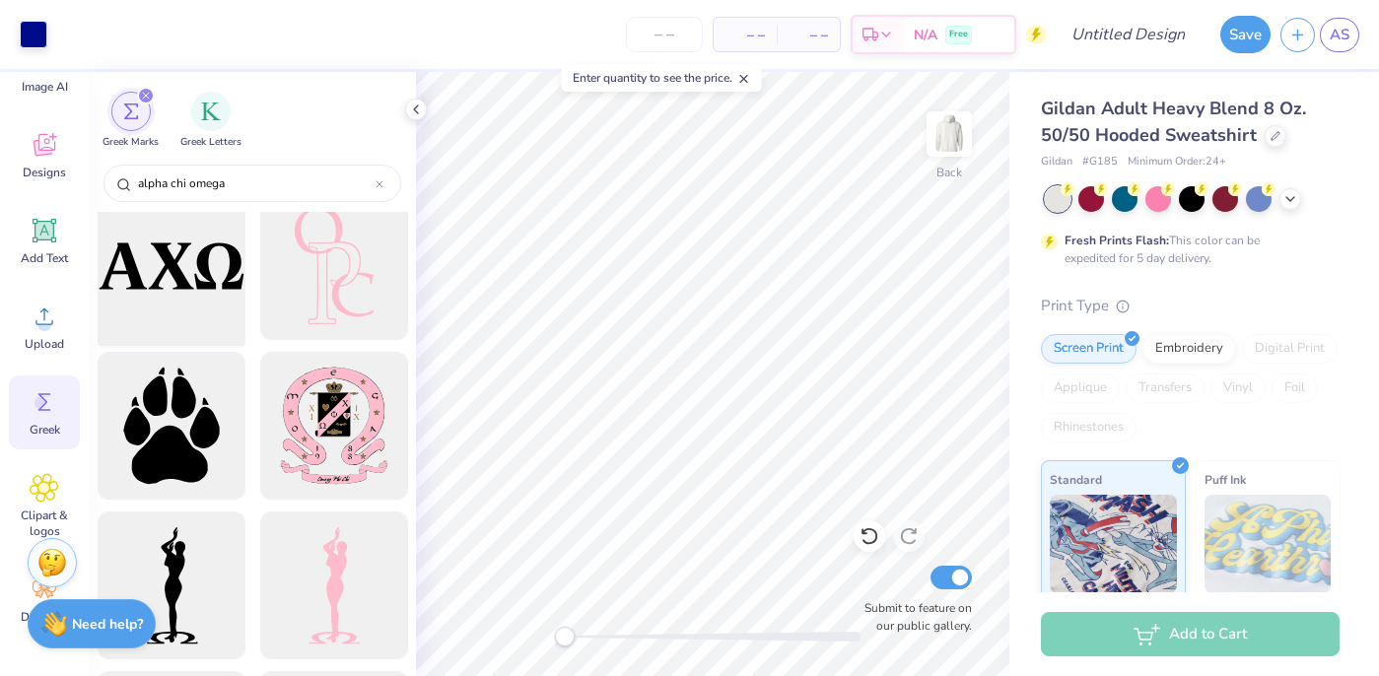
type input "alpha chi omega"
click at [187, 278] on div at bounding box center [171, 266] width 163 height 163
click at [55, 163] on div "Designs" at bounding box center [44, 155] width 71 height 74
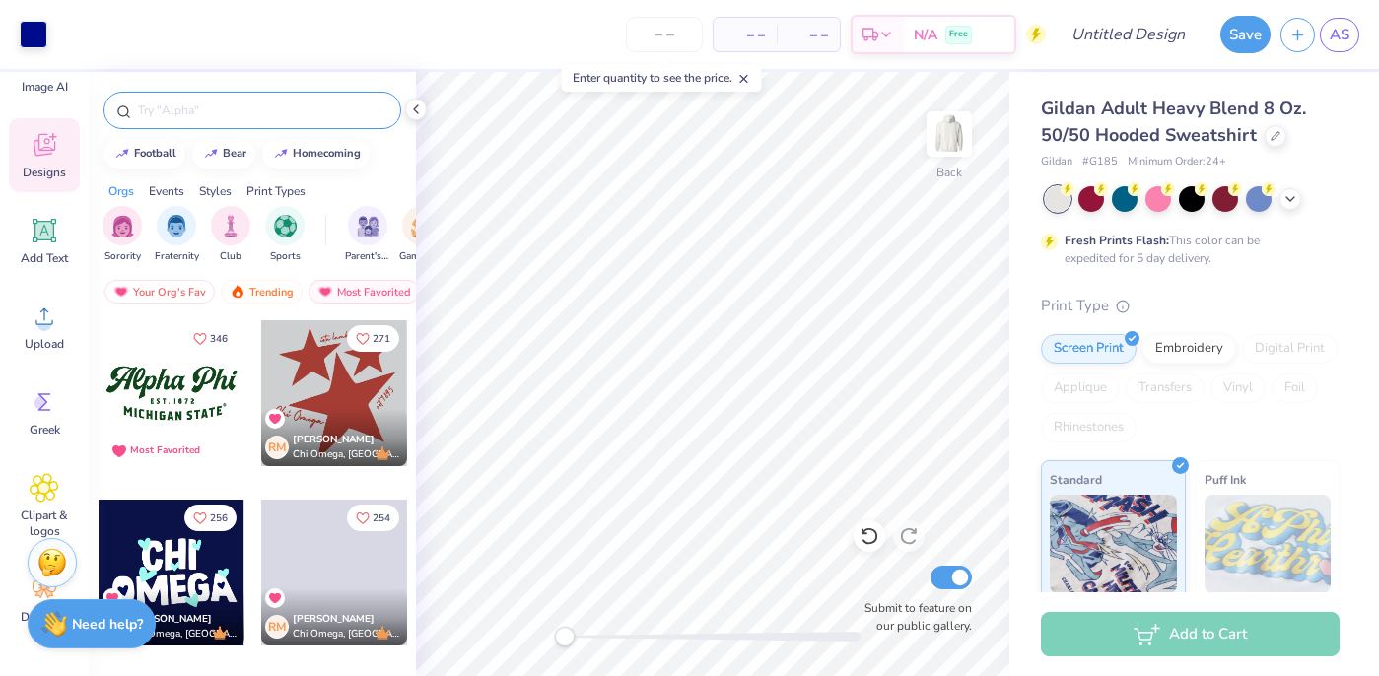
click at [204, 105] on input "text" at bounding box center [262, 111] width 252 height 20
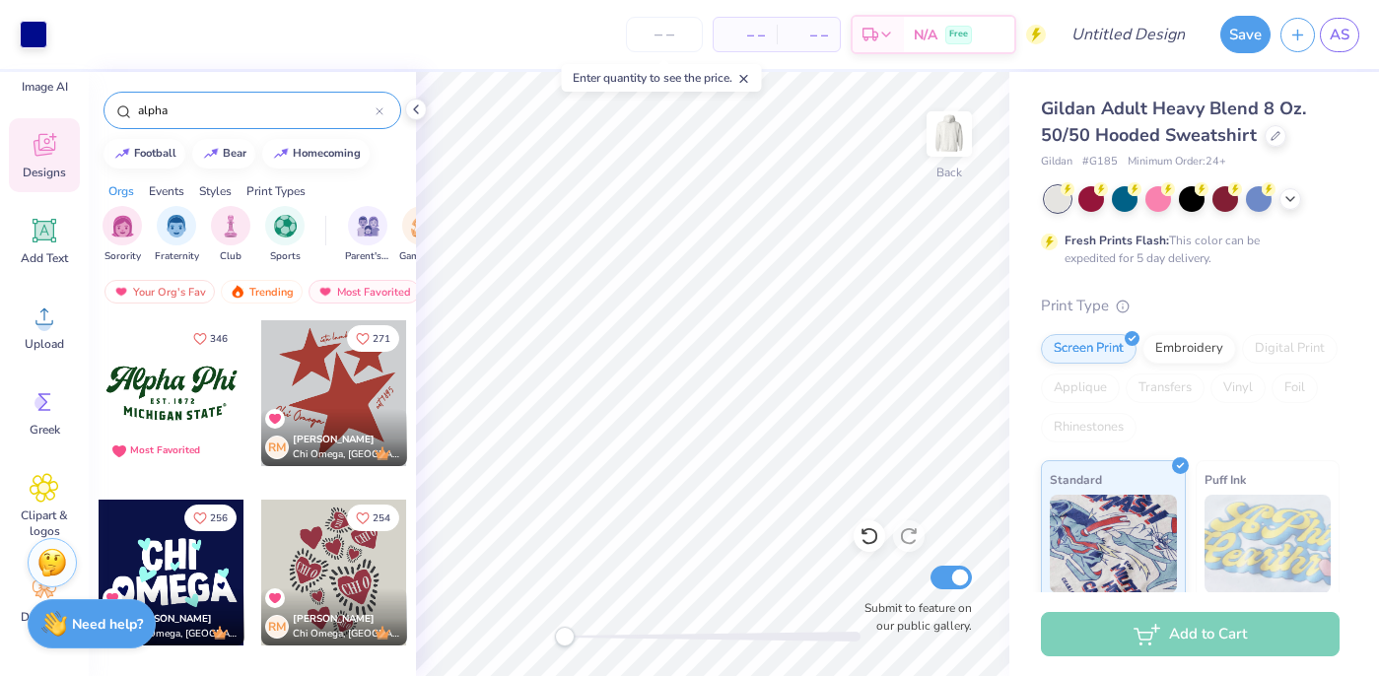
type input "alpha"
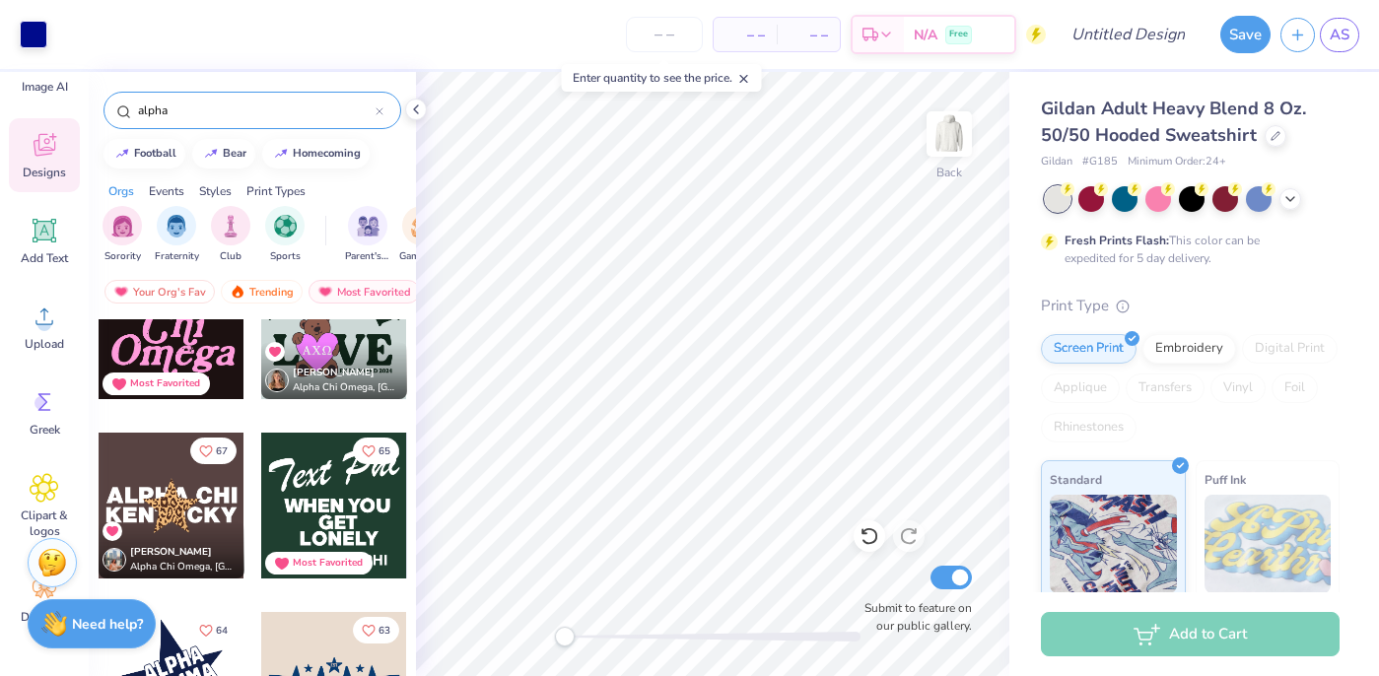
scroll to position [783, 0]
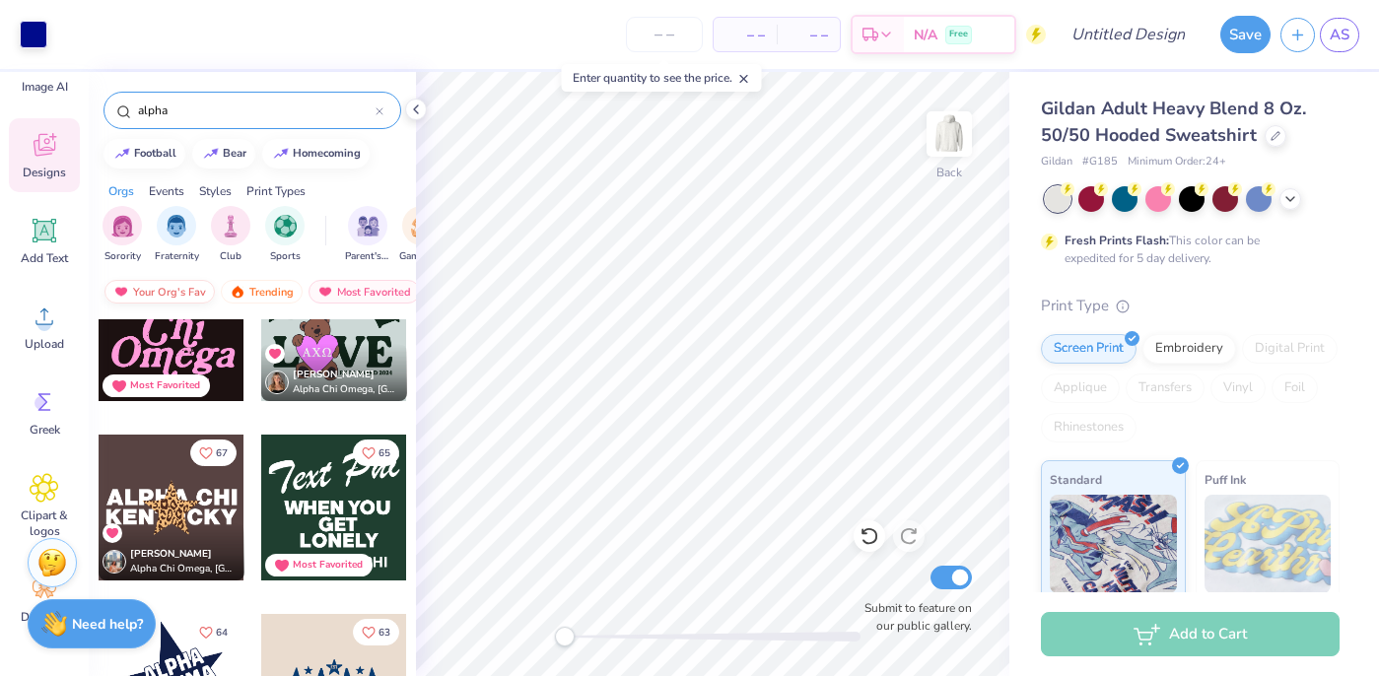
click at [173, 295] on div "Your Org's Fav" at bounding box center [159, 292] width 110 height 24
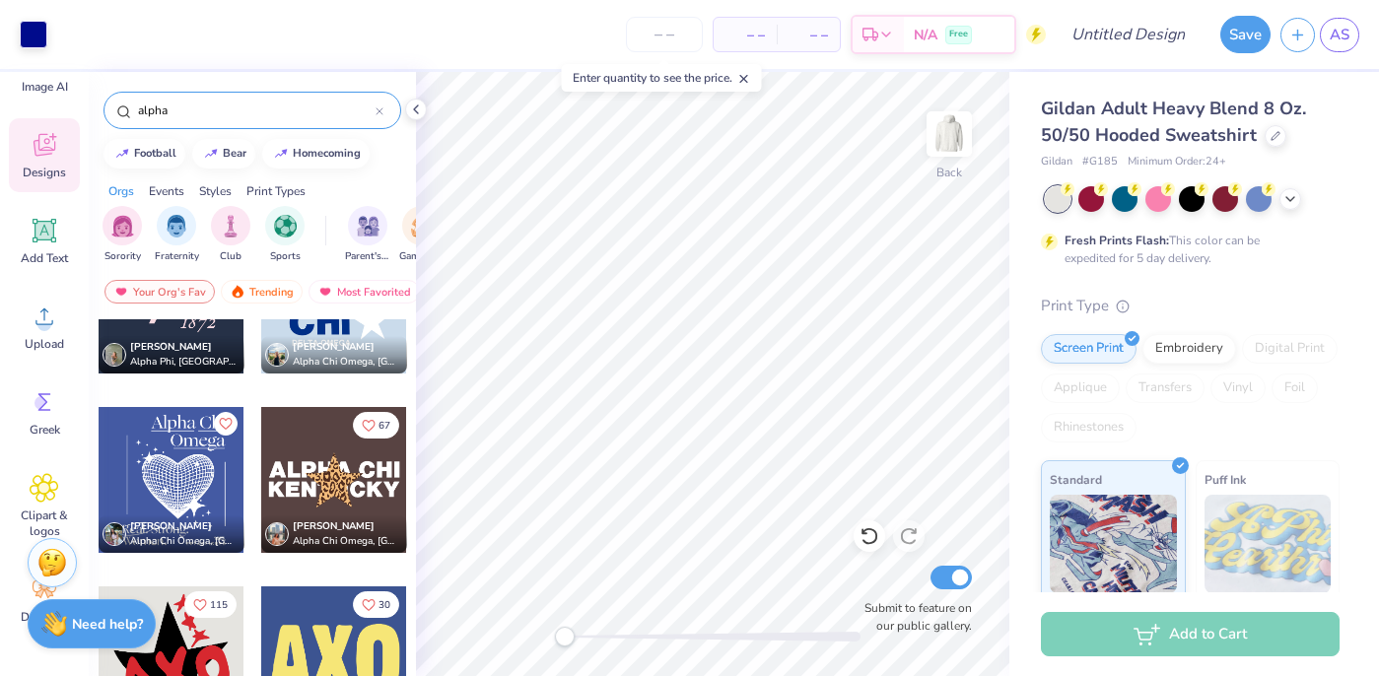
scroll to position [0, 0]
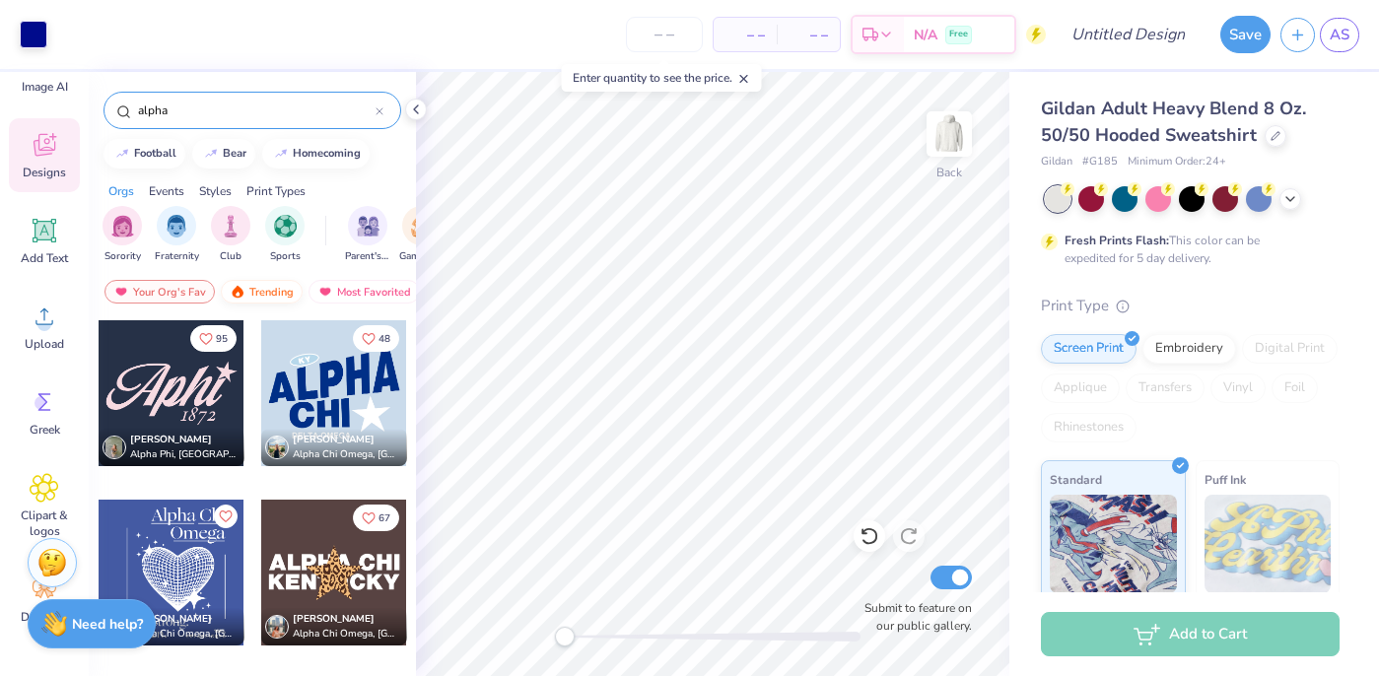
click at [259, 297] on div "Trending" at bounding box center [262, 292] width 82 height 24
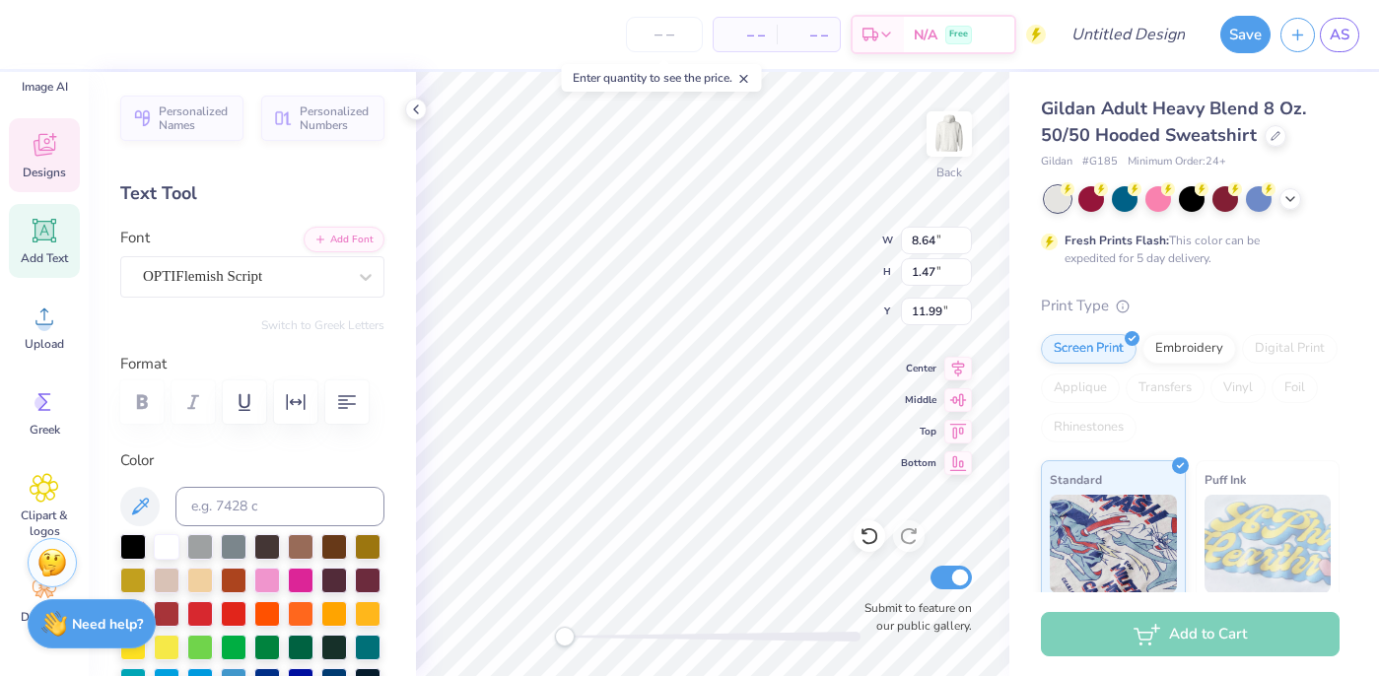
click at [47, 136] on icon at bounding box center [45, 145] width 30 height 30
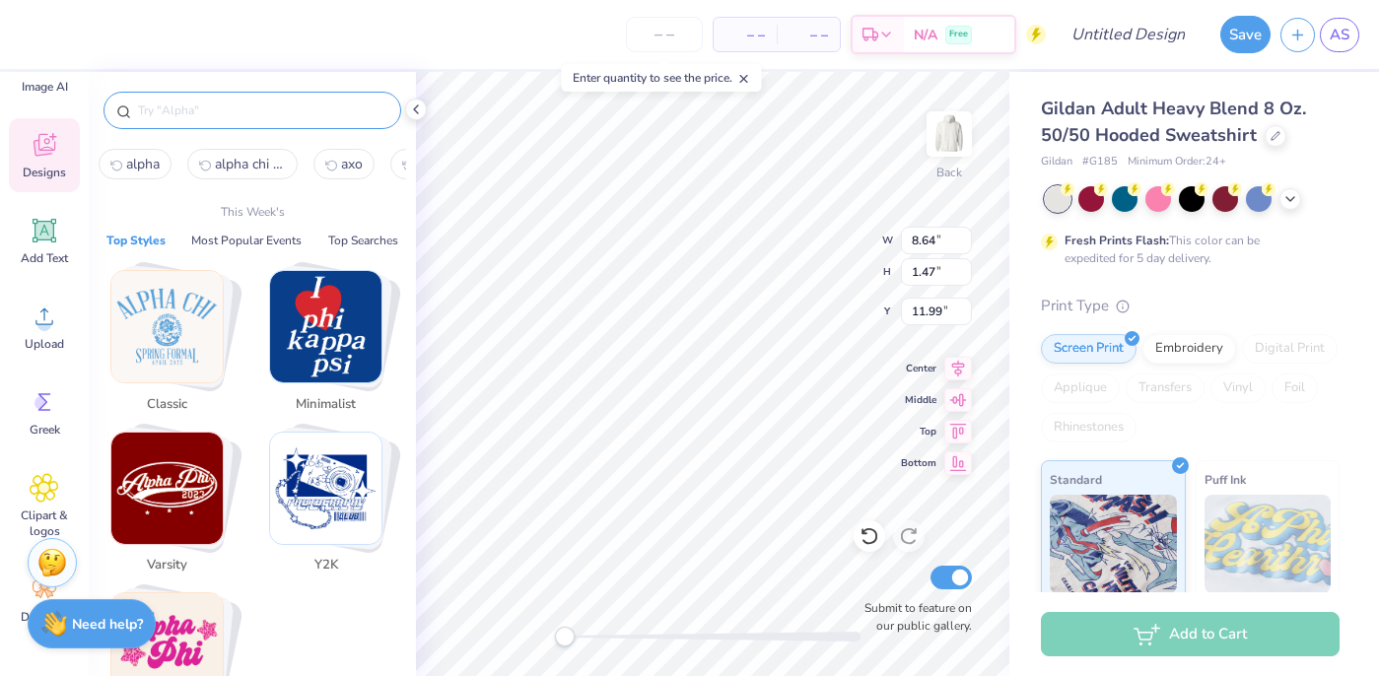
click at [235, 102] on input "text" at bounding box center [262, 111] width 252 height 20
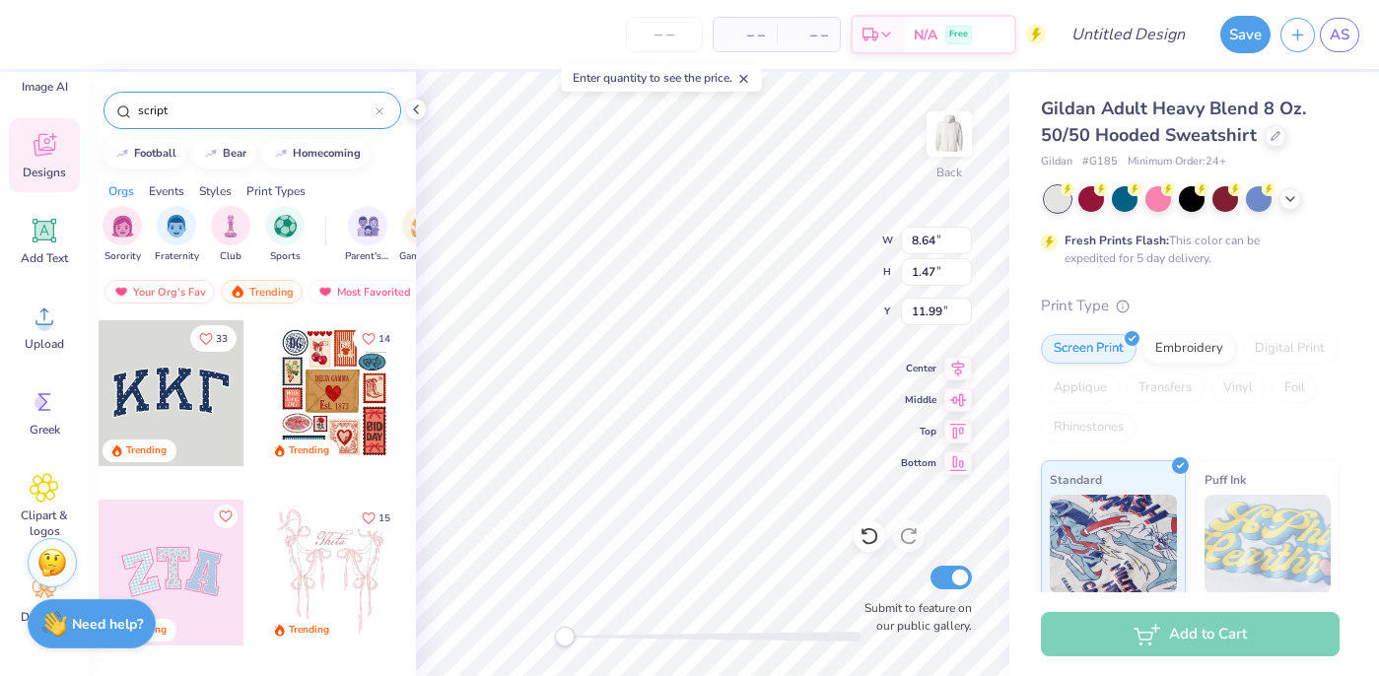
type input "script"
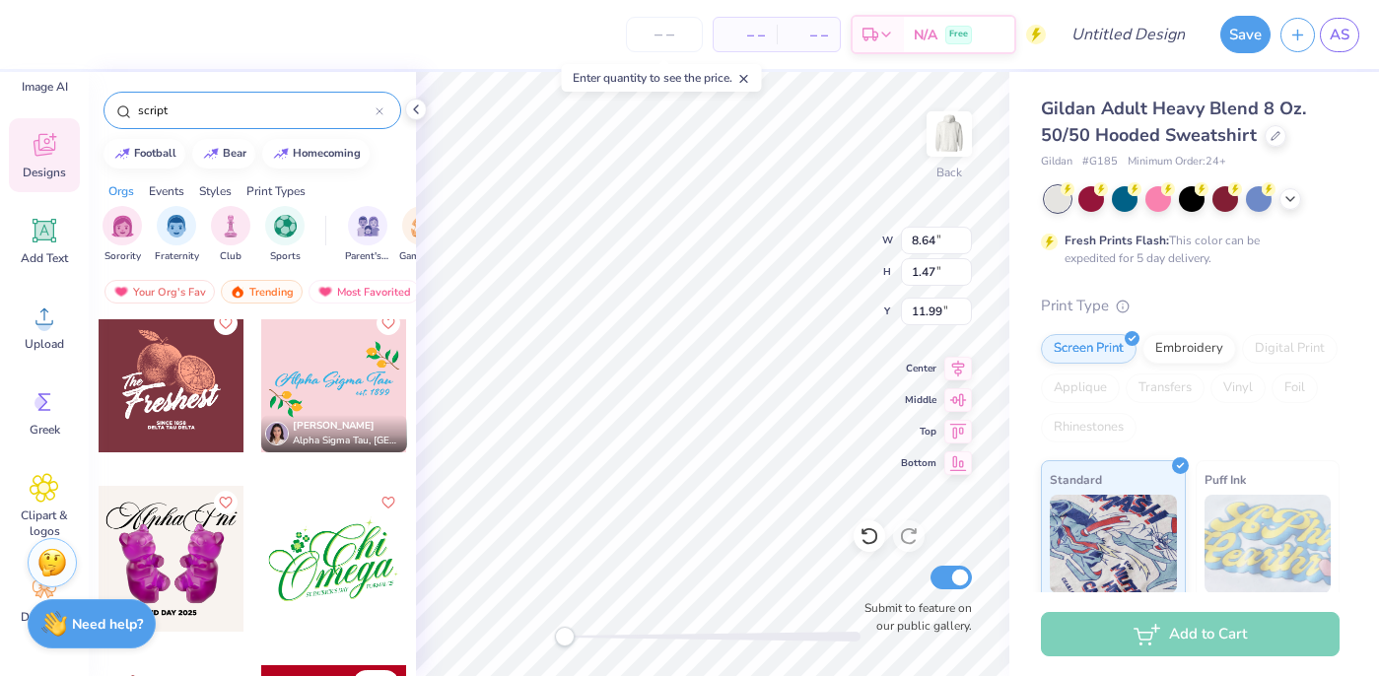
scroll to position [834, 0]
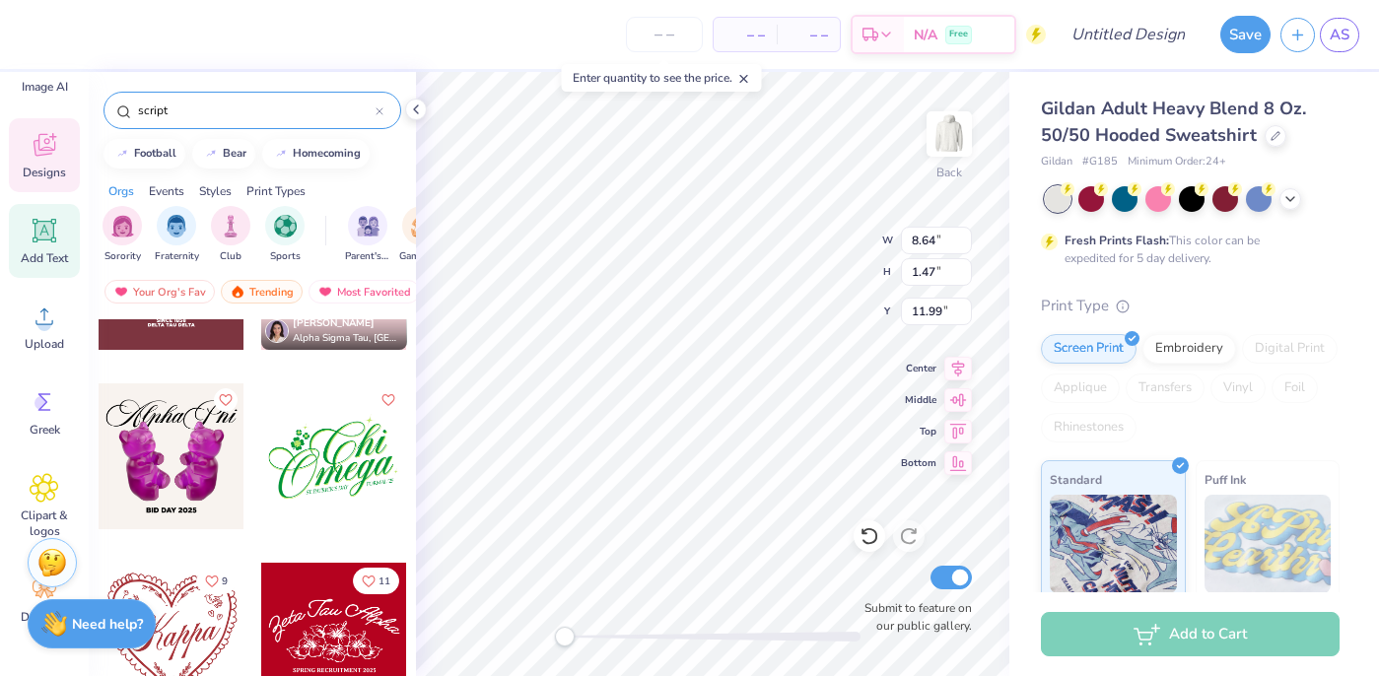
click at [43, 246] on div "Add Text" at bounding box center [44, 241] width 71 height 74
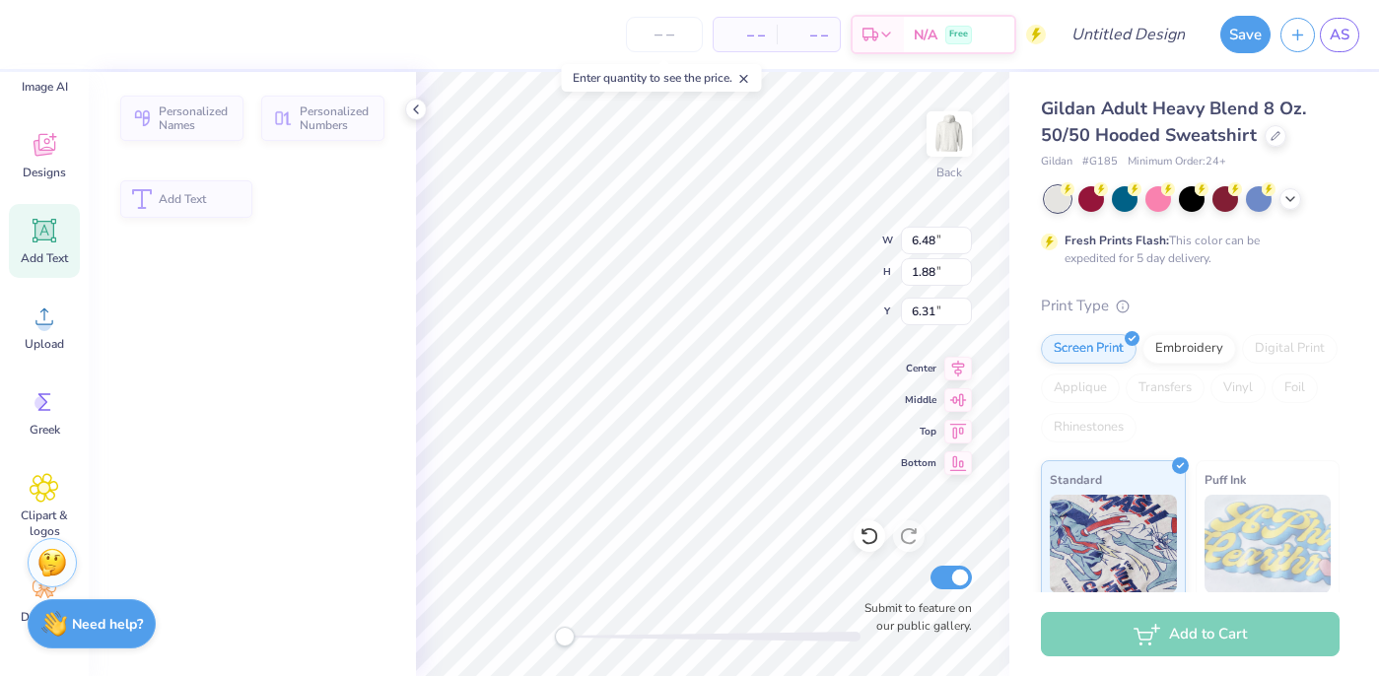
type input "6.48"
type input "1.88"
type input "6.31"
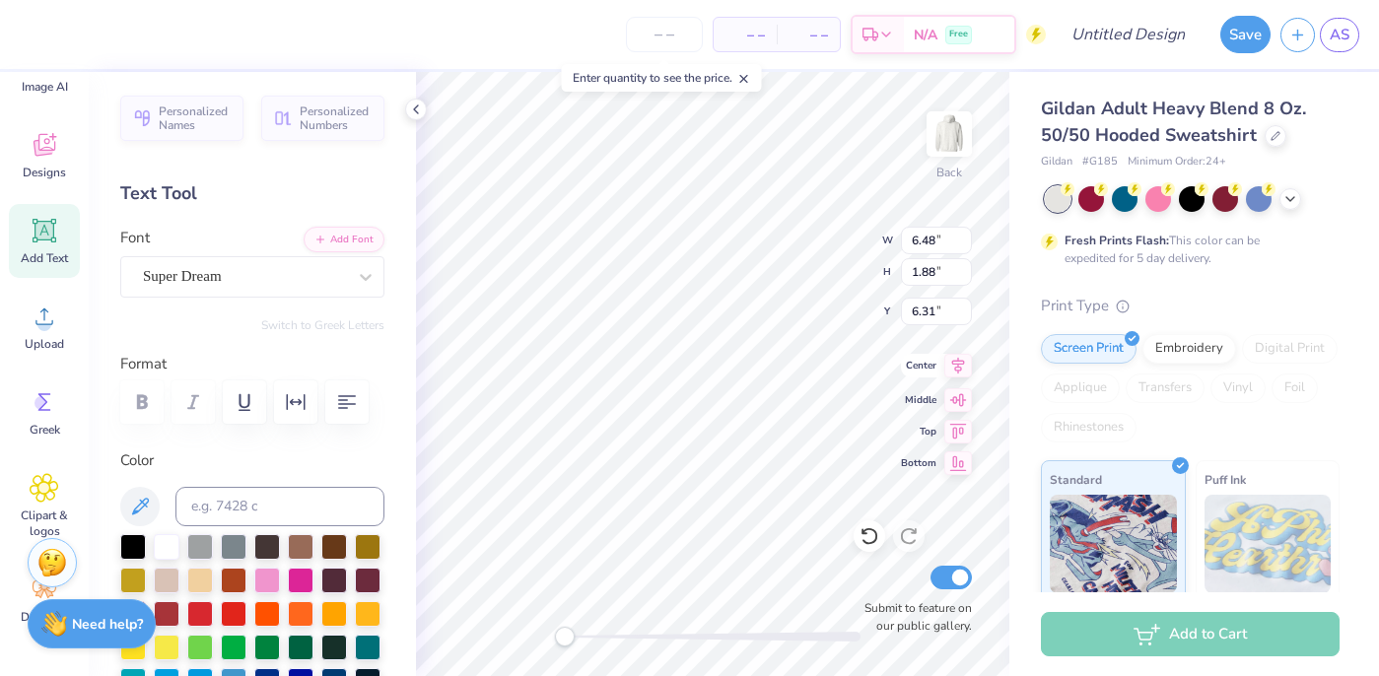
scroll to position [0, 0]
type textarea "Alpha"
click at [325, 282] on div "Super Dream" at bounding box center [244, 276] width 207 height 31
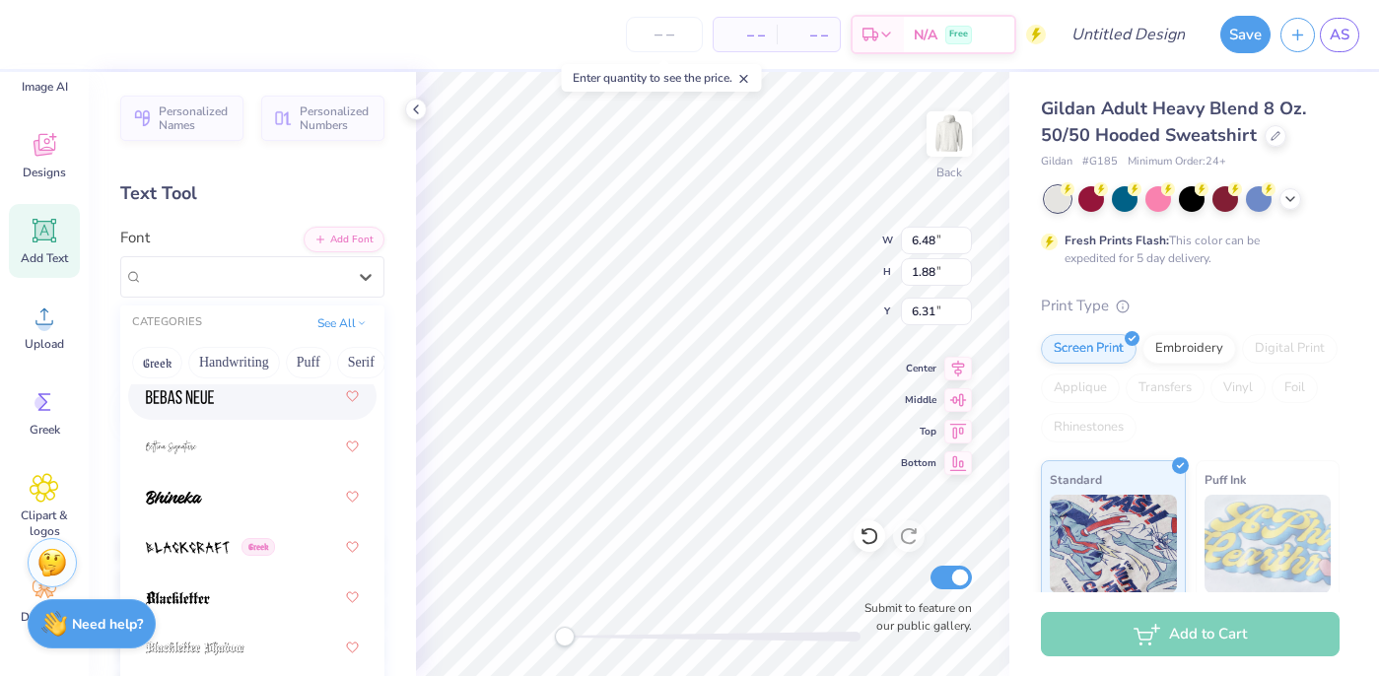
scroll to position [1377, 0]
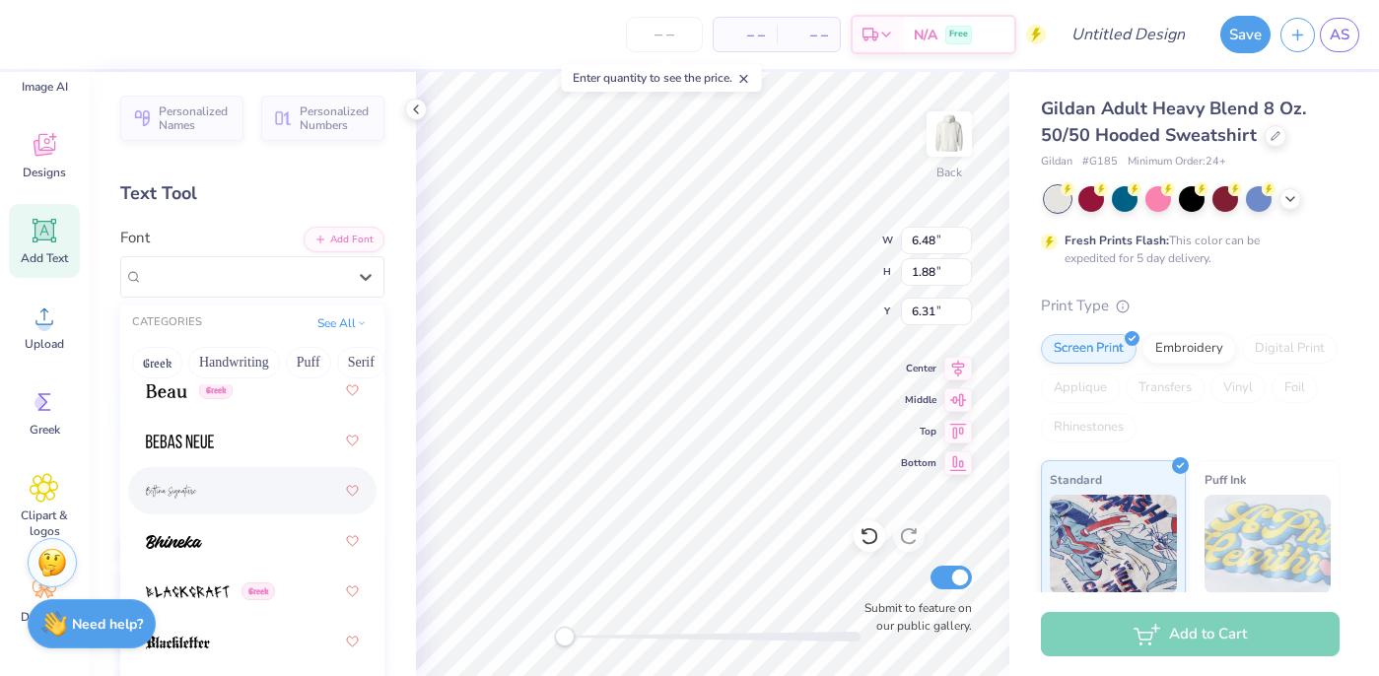
click at [243, 486] on div at bounding box center [252, 490] width 213 height 35
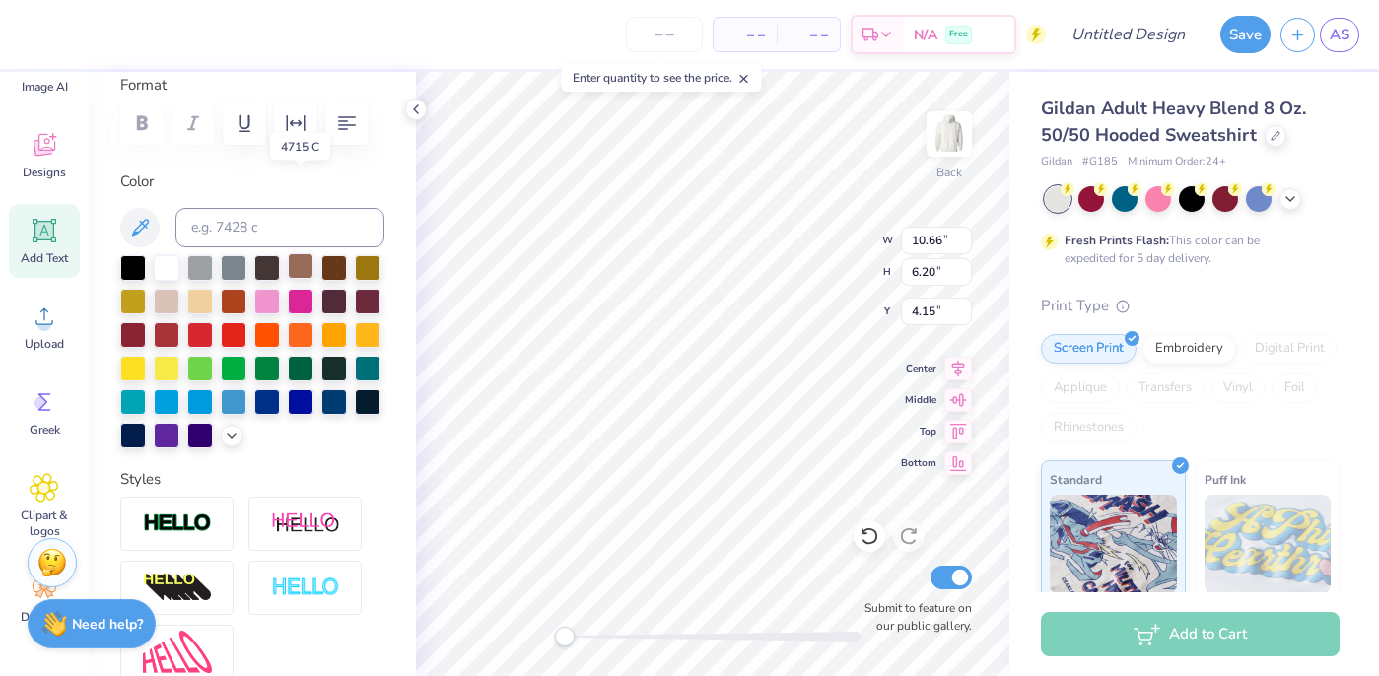
scroll to position [363, 0]
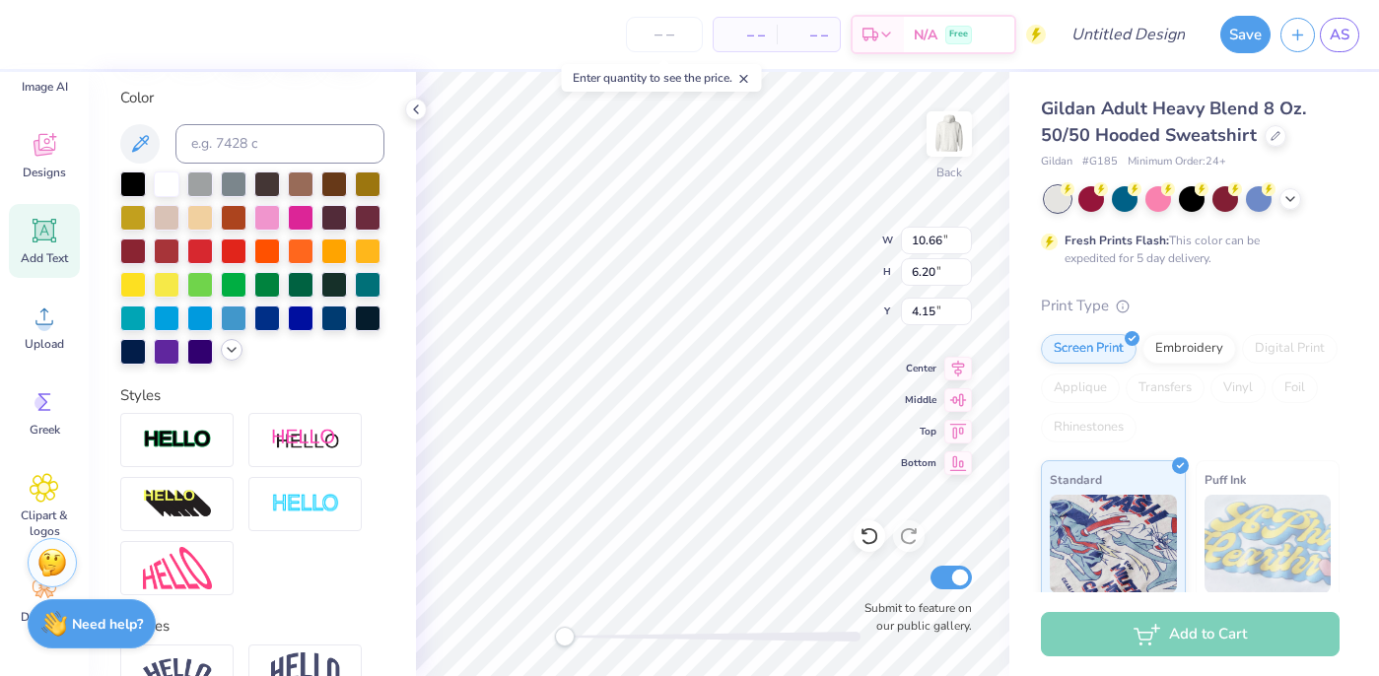
click at [234, 355] on icon at bounding box center [232, 350] width 16 height 16
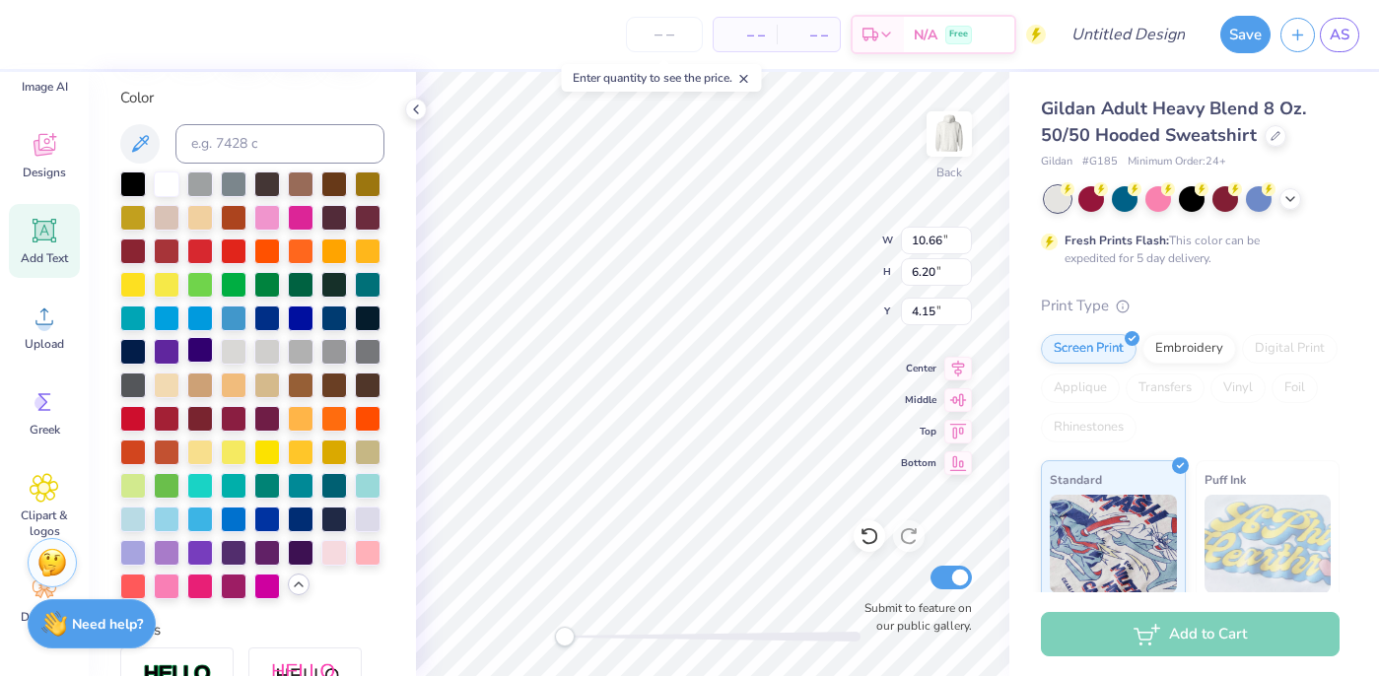
click at [202, 351] on div at bounding box center [200, 350] width 26 height 26
click at [300, 551] on div at bounding box center [301, 551] width 26 height 26
type input "8.64"
type input "1.47"
type input "11.96"
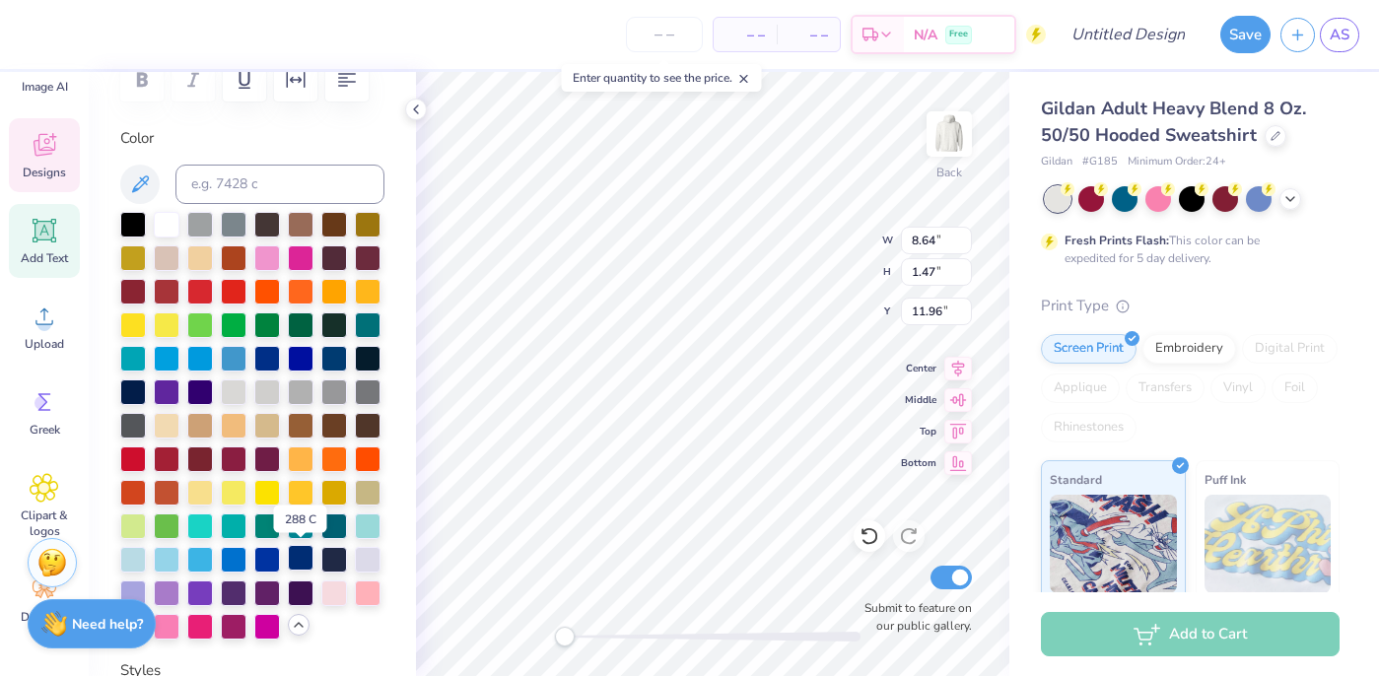
scroll to position [321, 0]
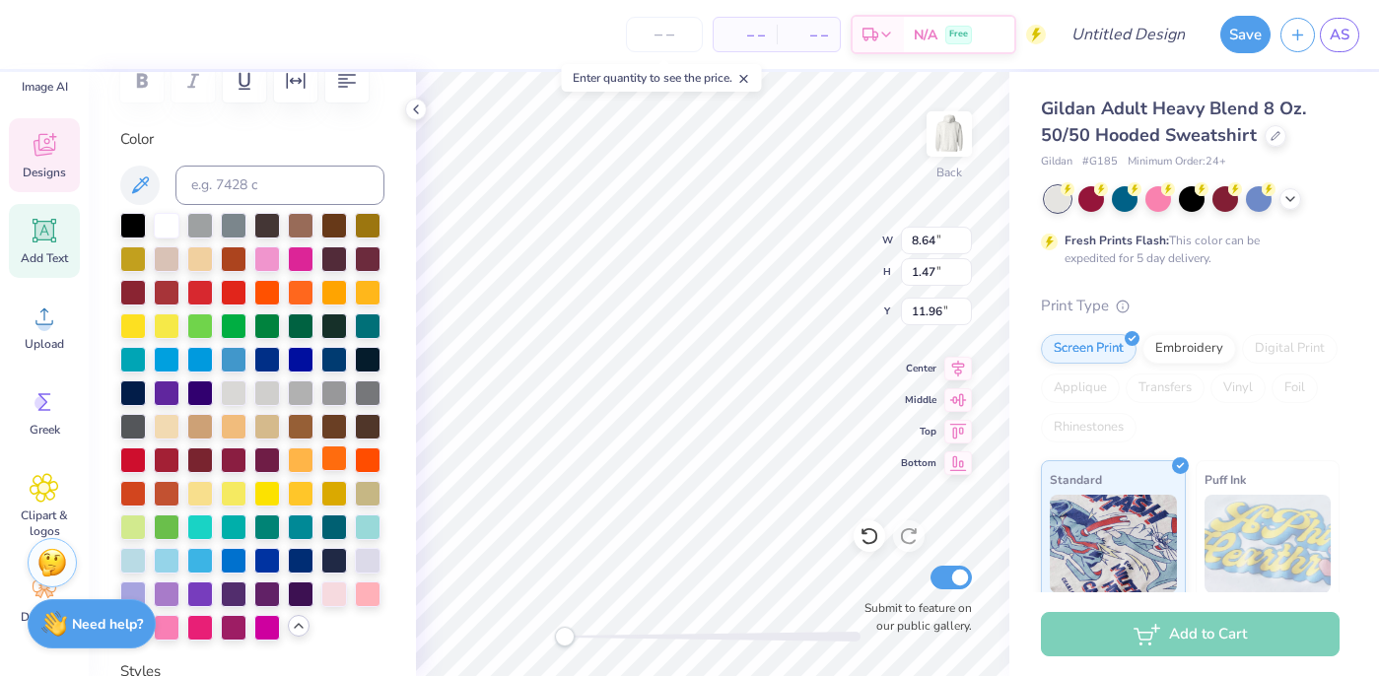
type input "10.66"
type input "6.20"
type input "2.20"
type textarea "Chi"
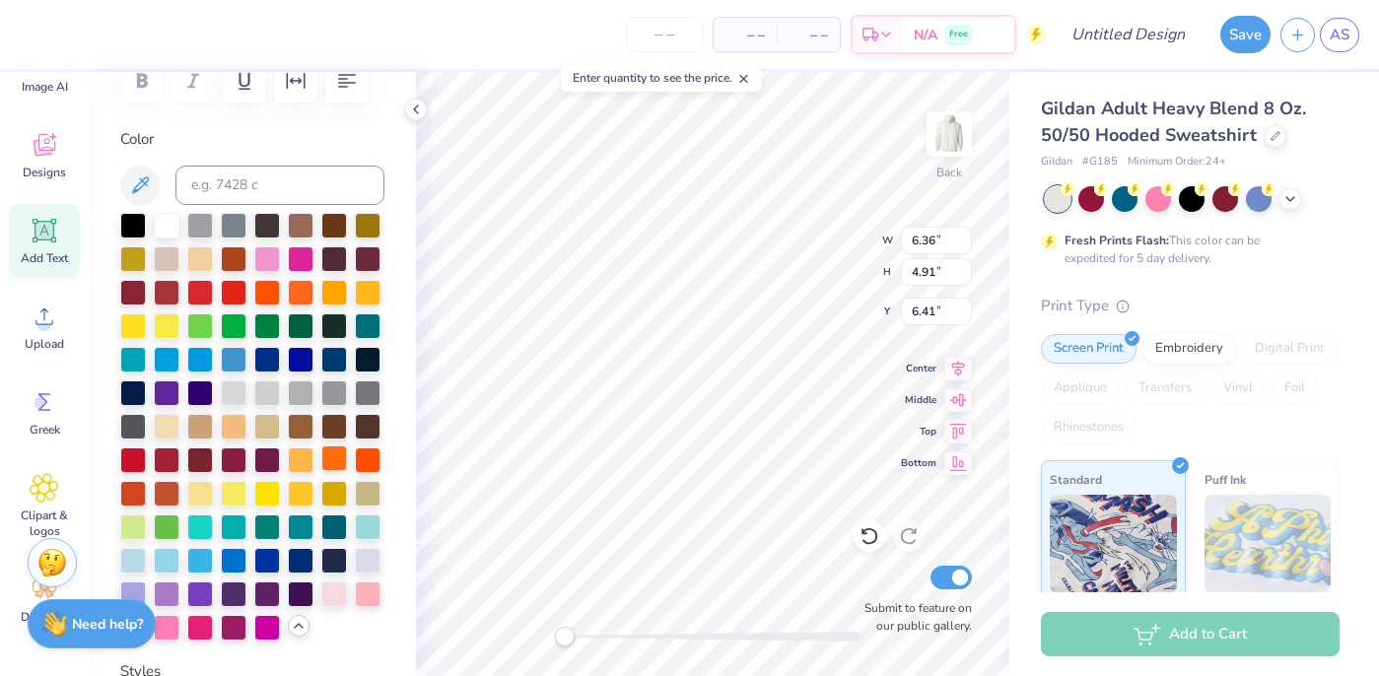
type input "10.66"
type input "6.20"
type input "2.20"
type input "6.36"
type input "4.91"
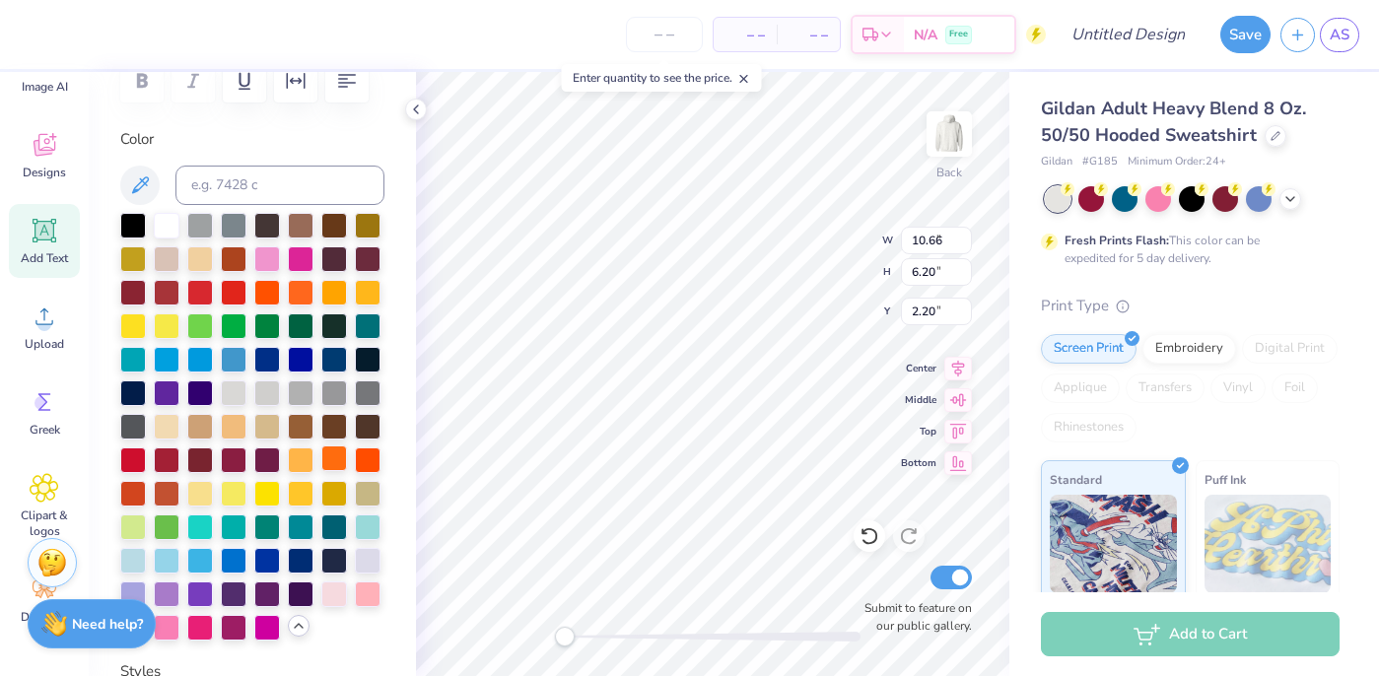
type input "6.59"
type input "8.18"
type input "7.16"
type input "3.00"
click at [865, 545] on icon at bounding box center [870, 536] width 20 height 20
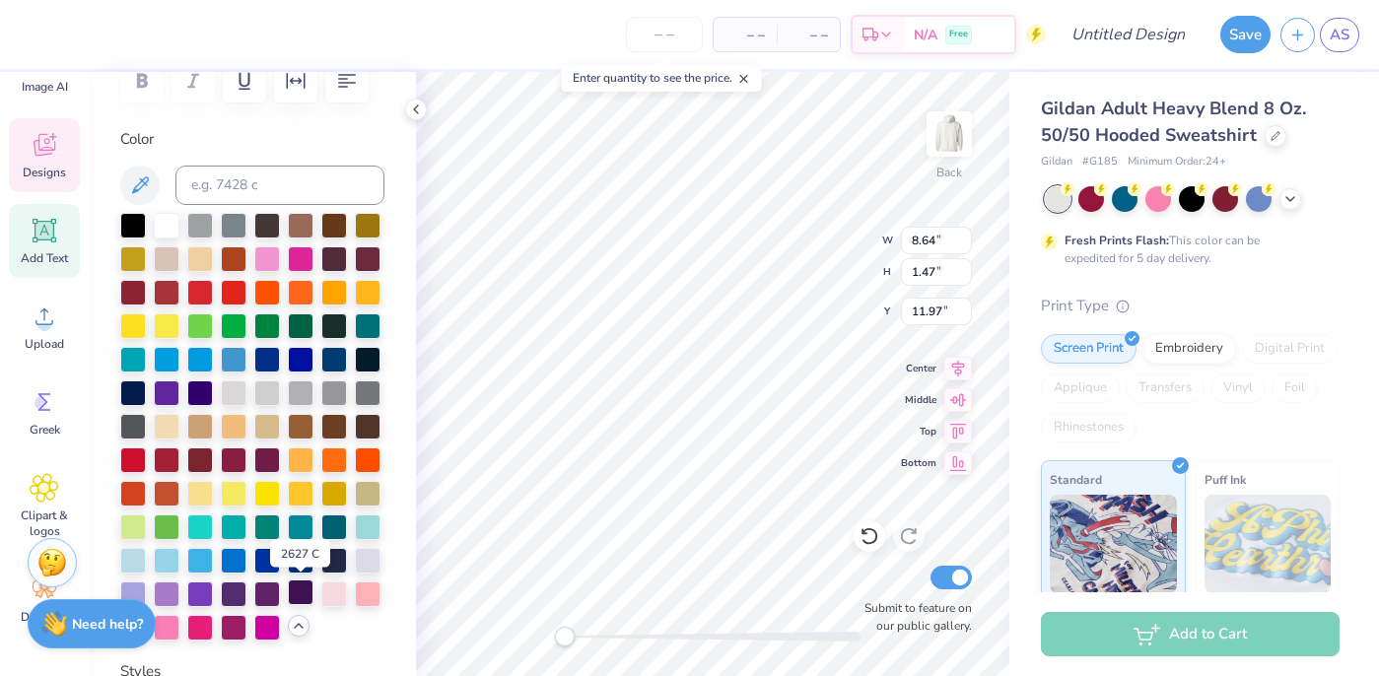
click at [300, 598] on div at bounding box center [301, 593] width 26 height 26
click at [50, 158] on icon at bounding box center [45, 145] width 30 height 30
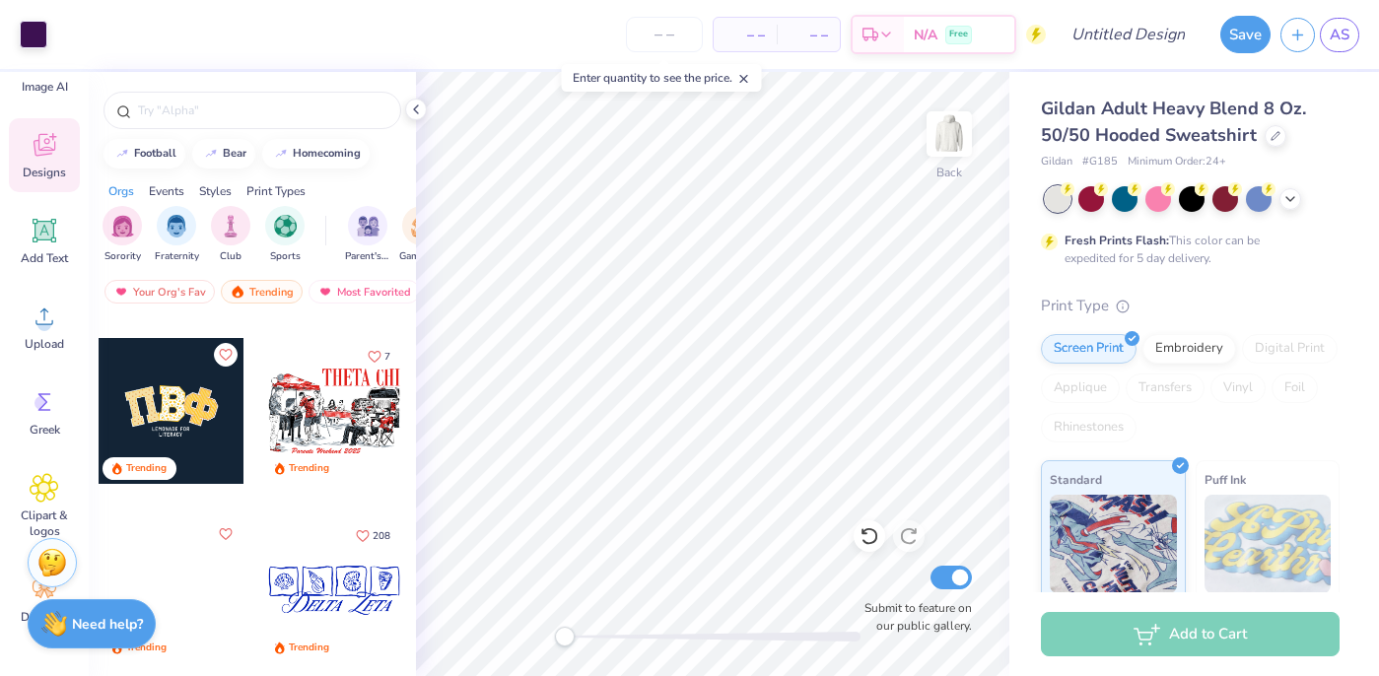
scroll to position [3866, 0]
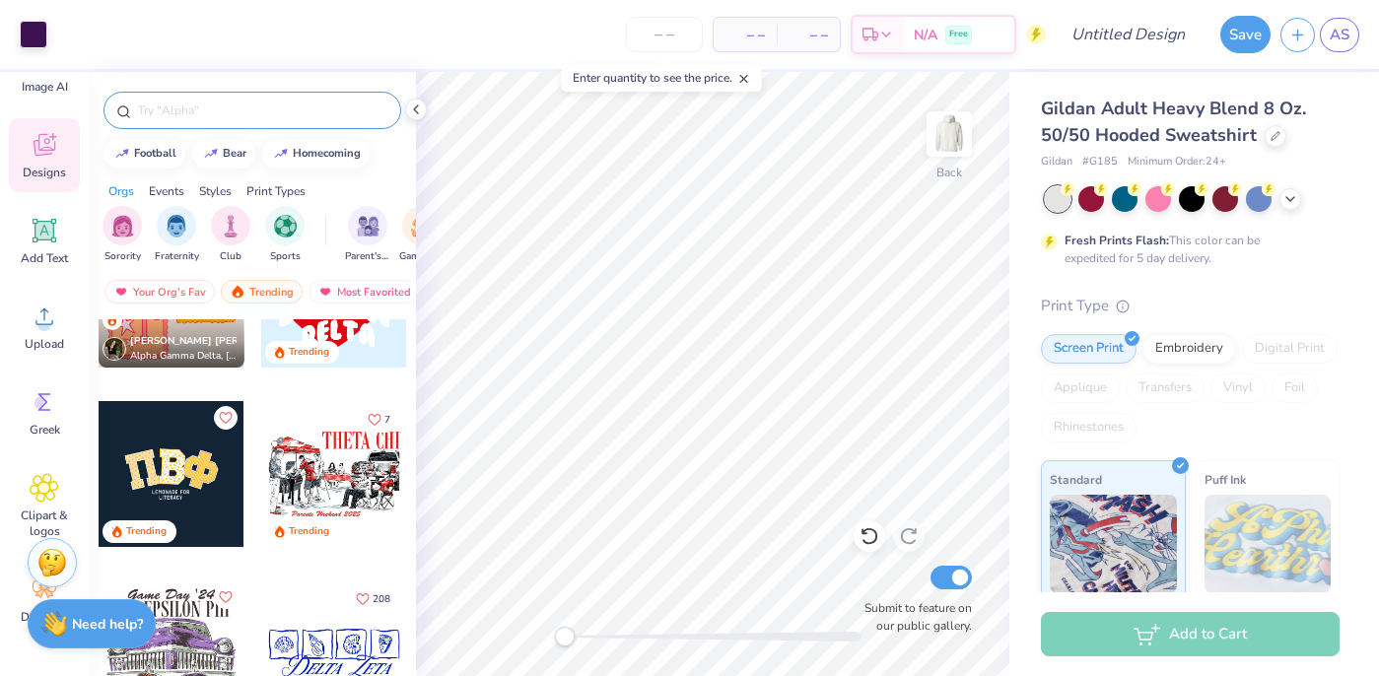
click at [253, 112] on input "text" at bounding box center [262, 111] width 252 height 20
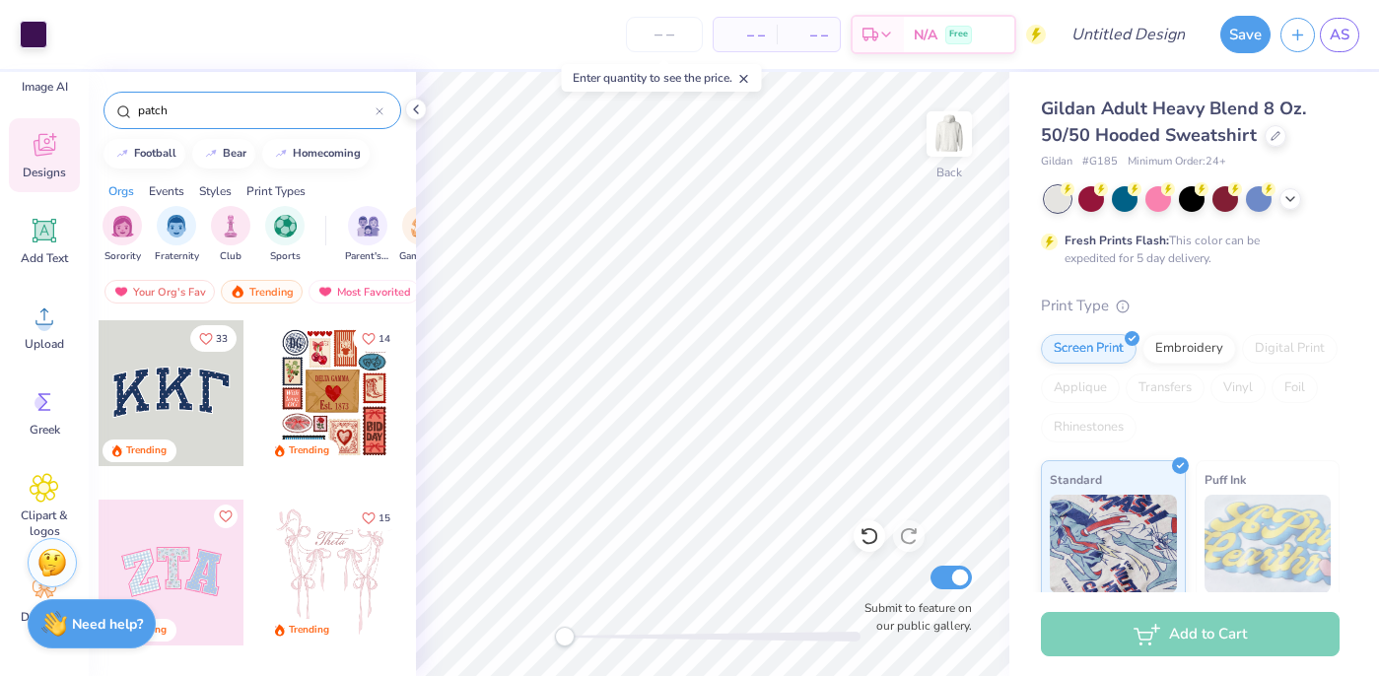
type input "patch"
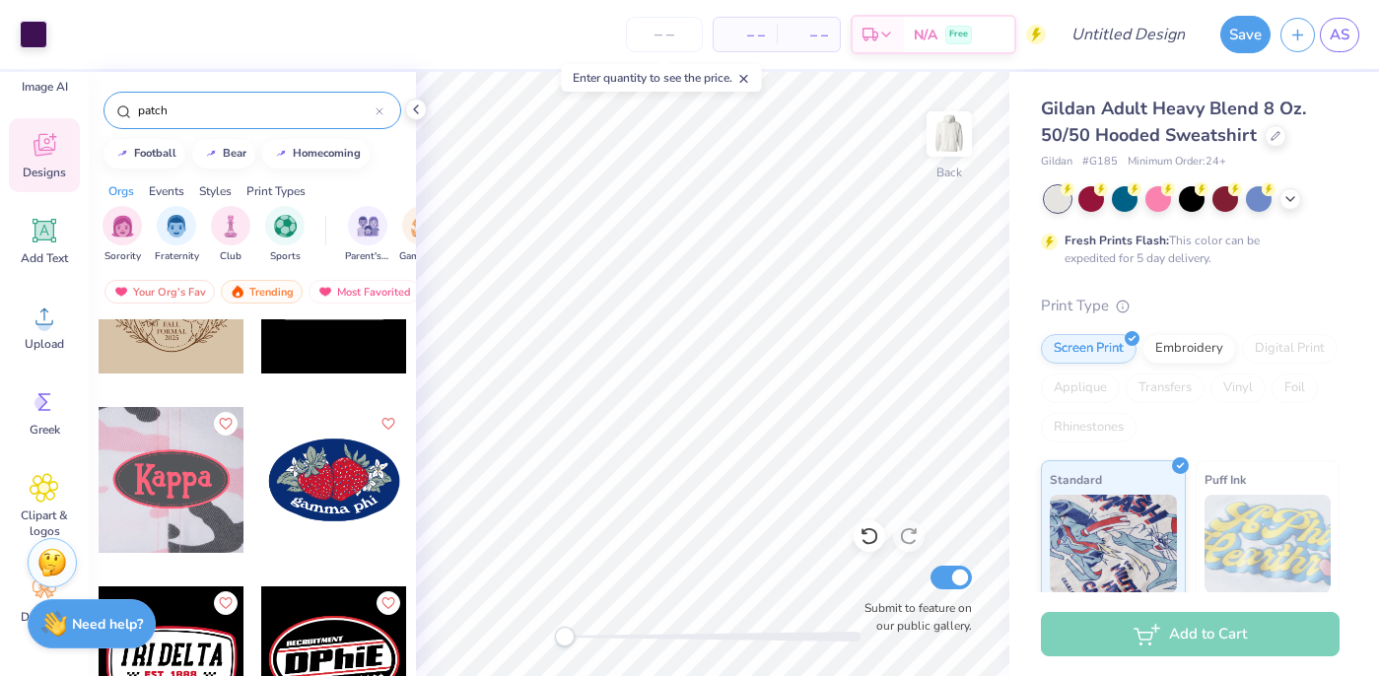
scroll to position [4220, 0]
click at [380, 111] on icon at bounding box center [380, 111] width 6 height 6
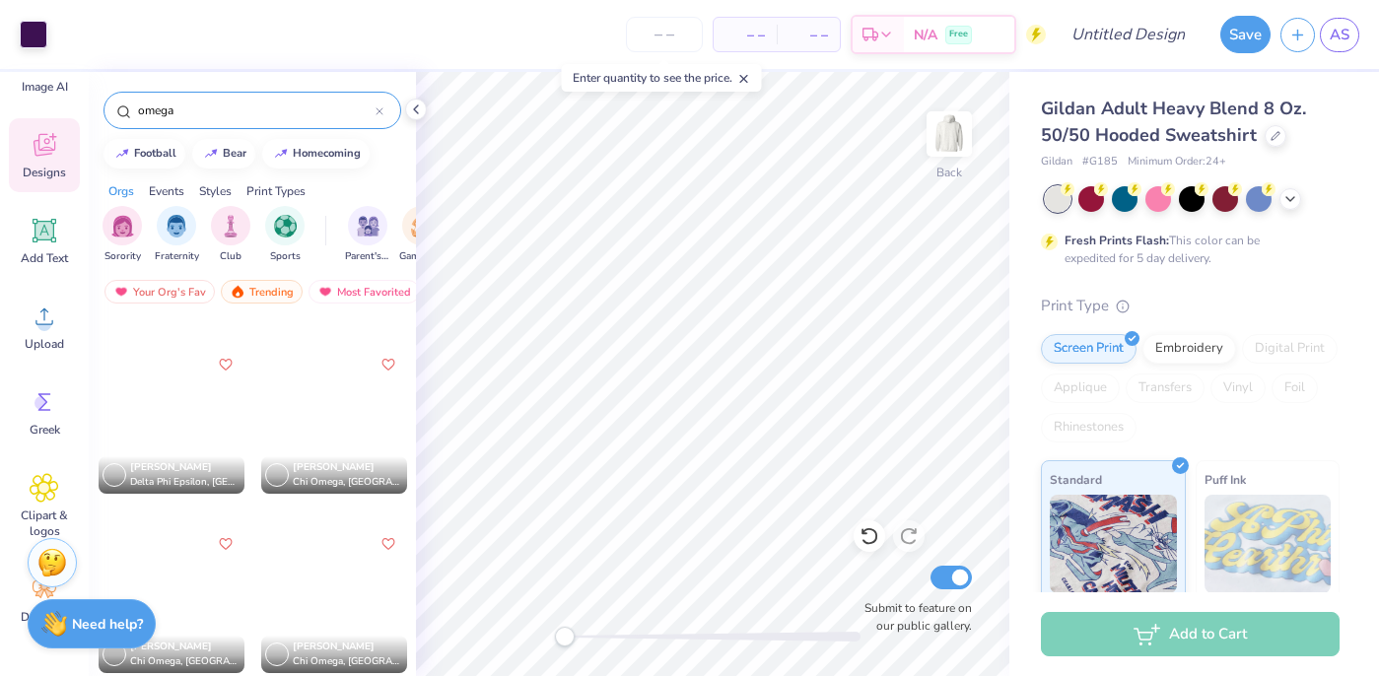
scroll to position [3382, 0]
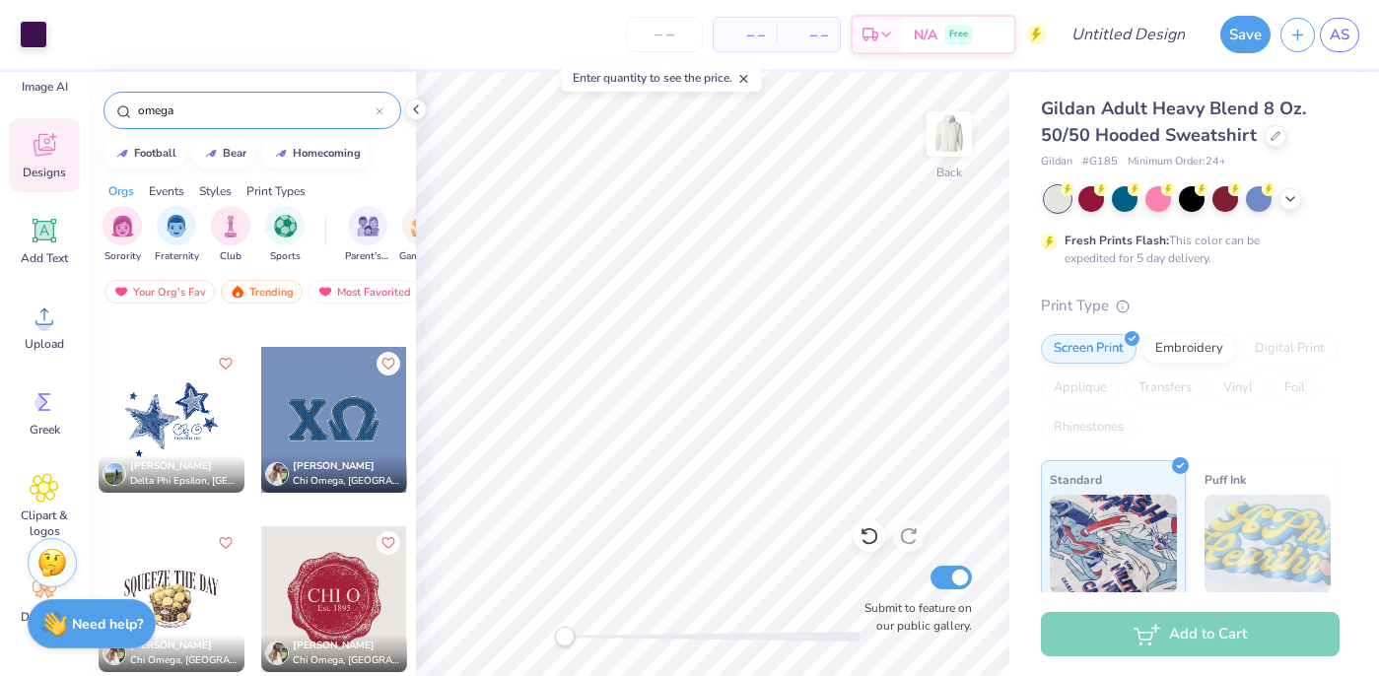
type input "omega"
click at [301, 419] on div at bounding box center [334, 420] width 146 height 146
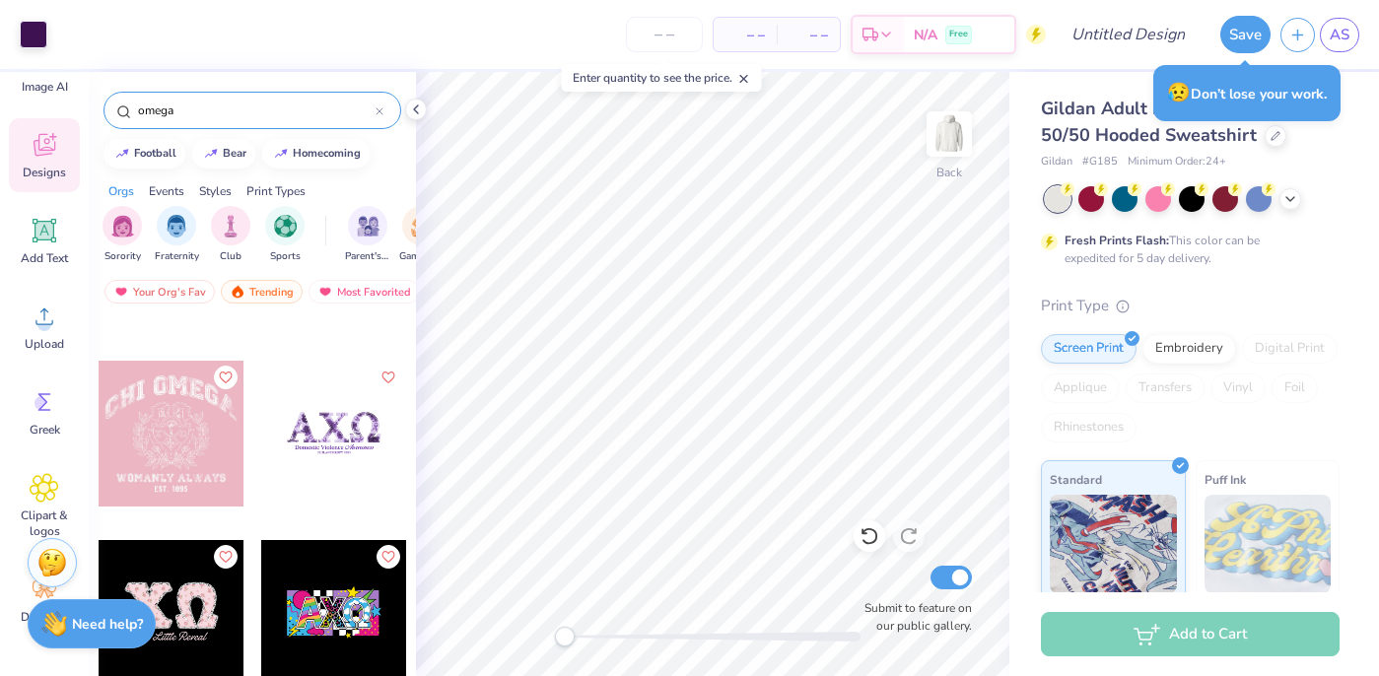
scroll to position [4087, 0]
click at [347, 442] on div at bounding box center [334, 433] width 146 height 146
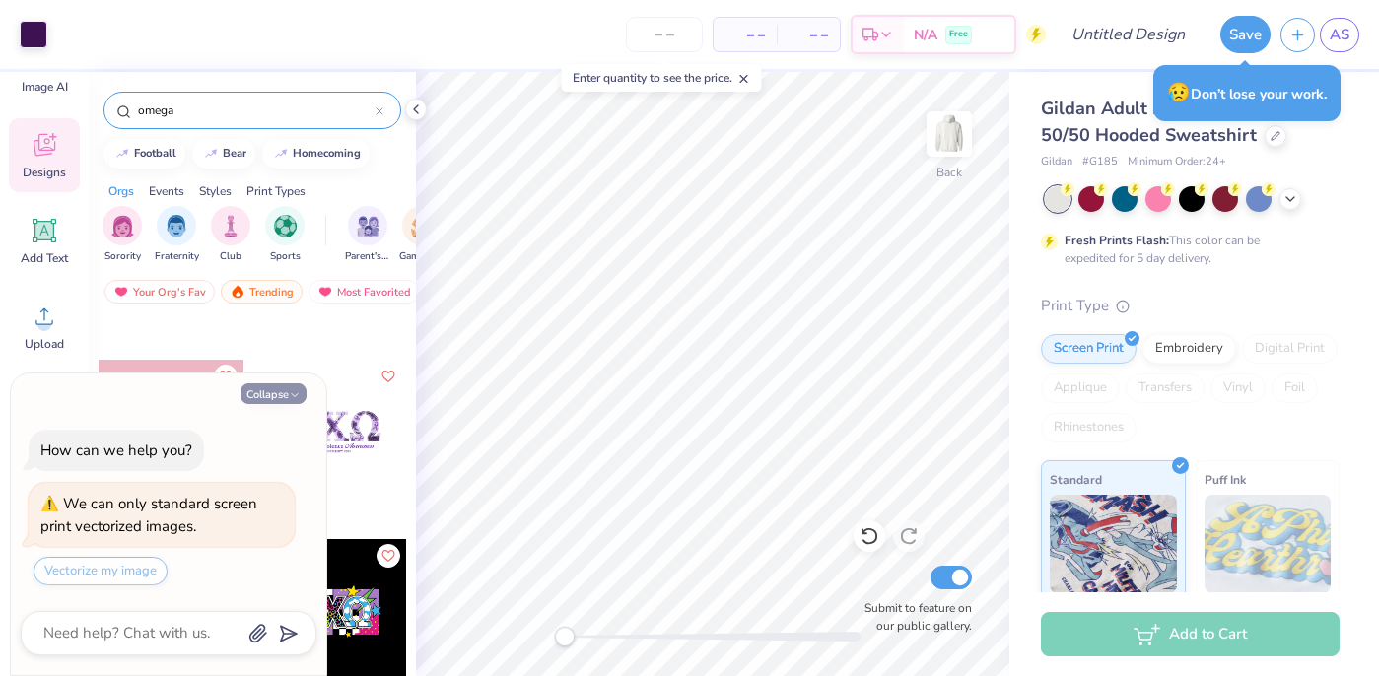
click at [291, 390] on icon "button" at bounding box center [295, 395] width 12 height 12
type textarea "x"
